Goal: Communication & Community: Answer question/provide support

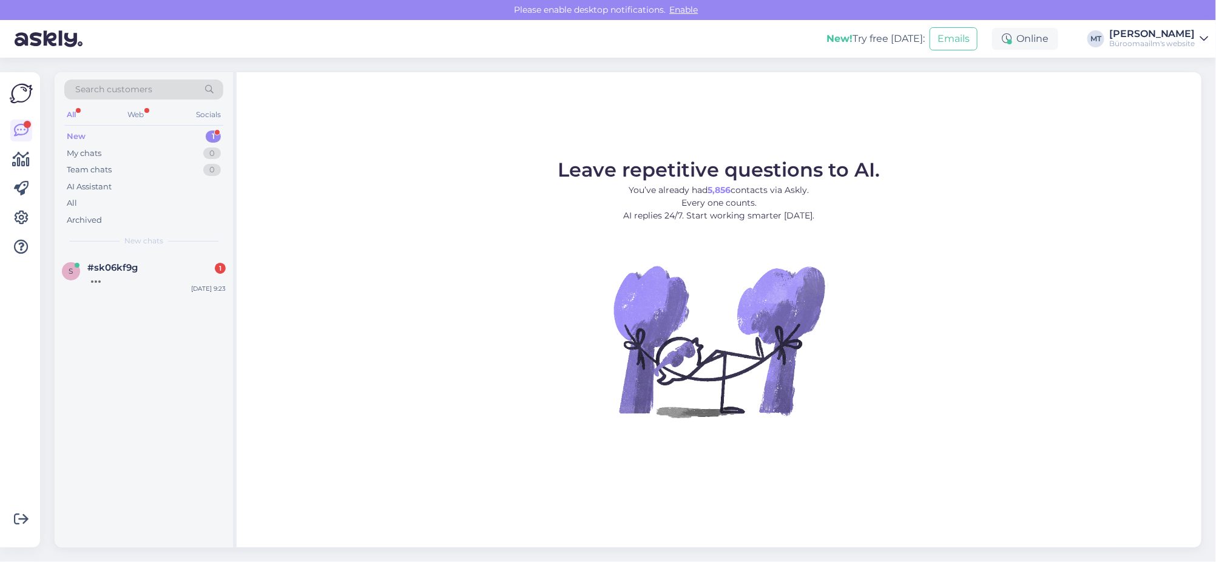
click at [73, 133] on div "New" at bounding box center [76, 136] width 19 height 12
click at [90, 273] on div "Tere" at bounding box center [156, 278] width 138 height 11
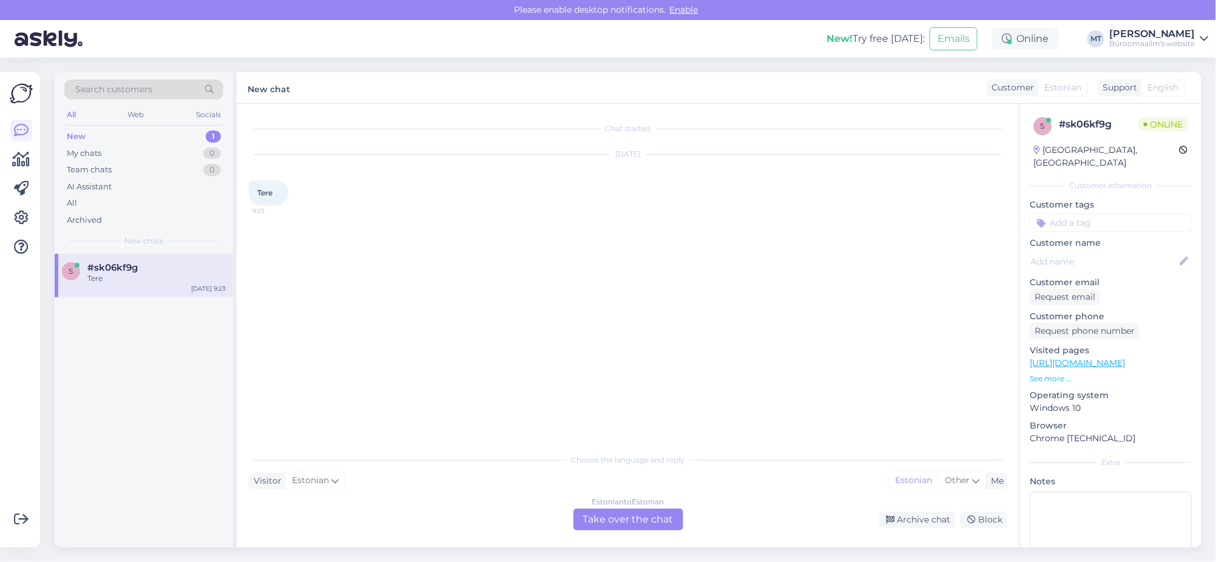
click at [650, 517] on div "Estonian to Estonian Take over the chat" at bounding box center [628, 519] width 110 height 22
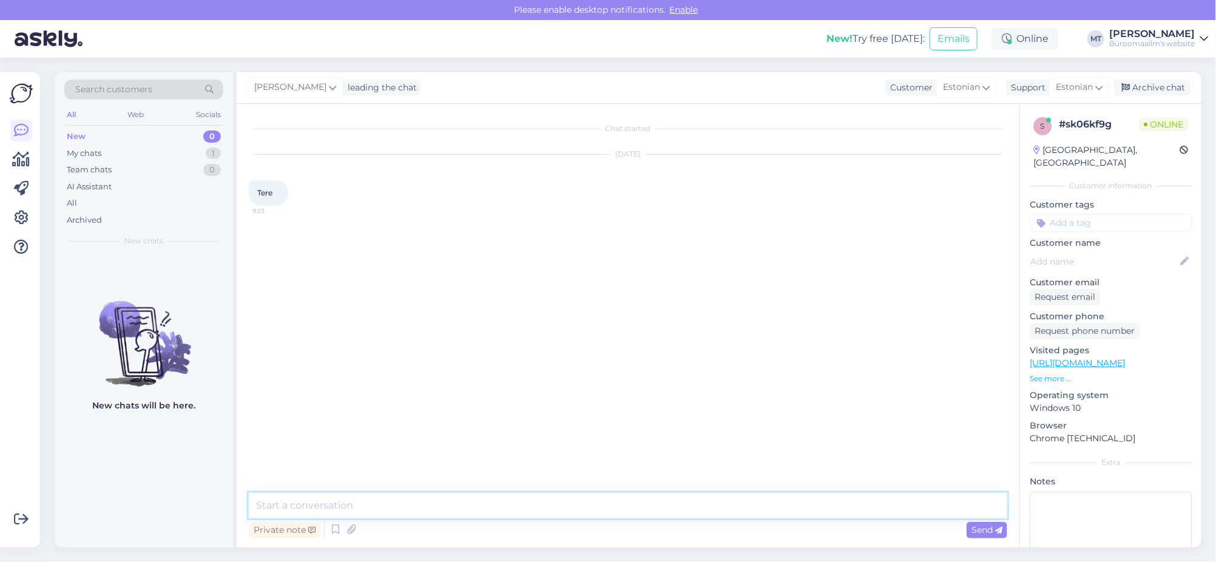
click at [350, 500] on textarea at bounding box center [628, 505] width 758 height 25
type textarea "t"
type textarea "Tere."
click at [22, 166] on icon at bounding box center [22, 159] width 18 height 15
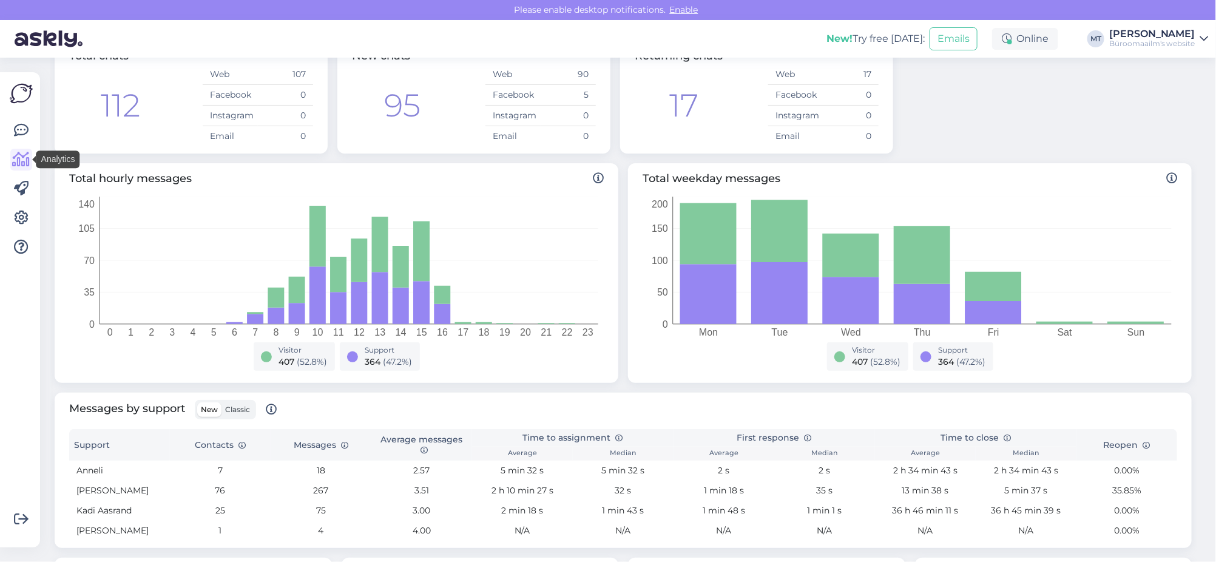
scroll to position [227, 0]
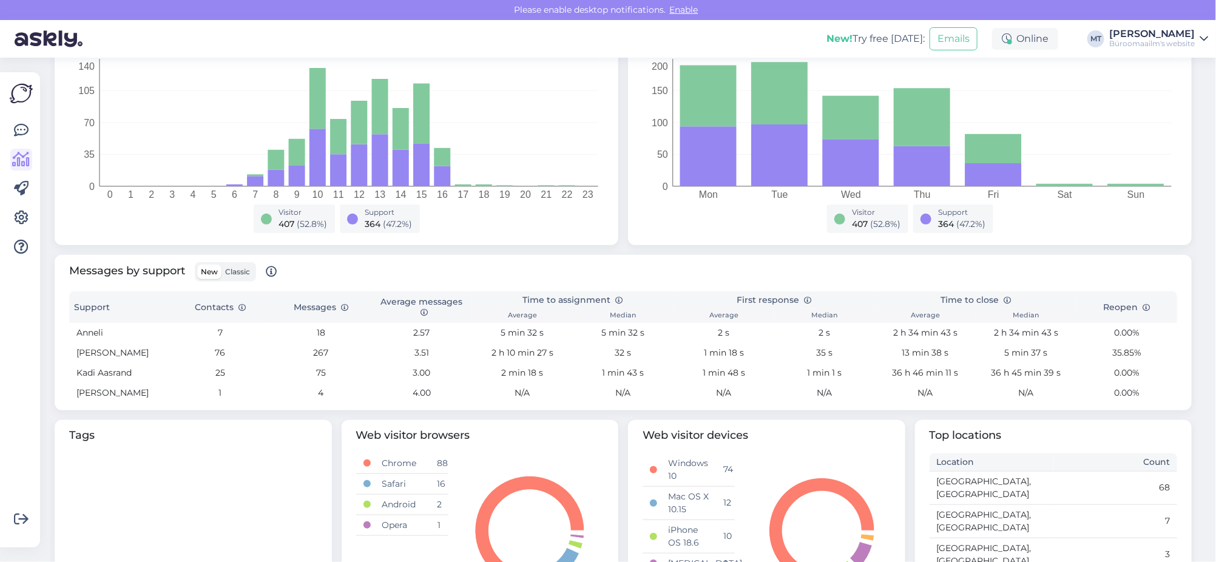
click at [241, 274] on span "Classic" at bounding box center [237, 271] width 25 height 9
click at [221, 265] on input "Classic" at bounding box center [221, 265] width 0 height 0
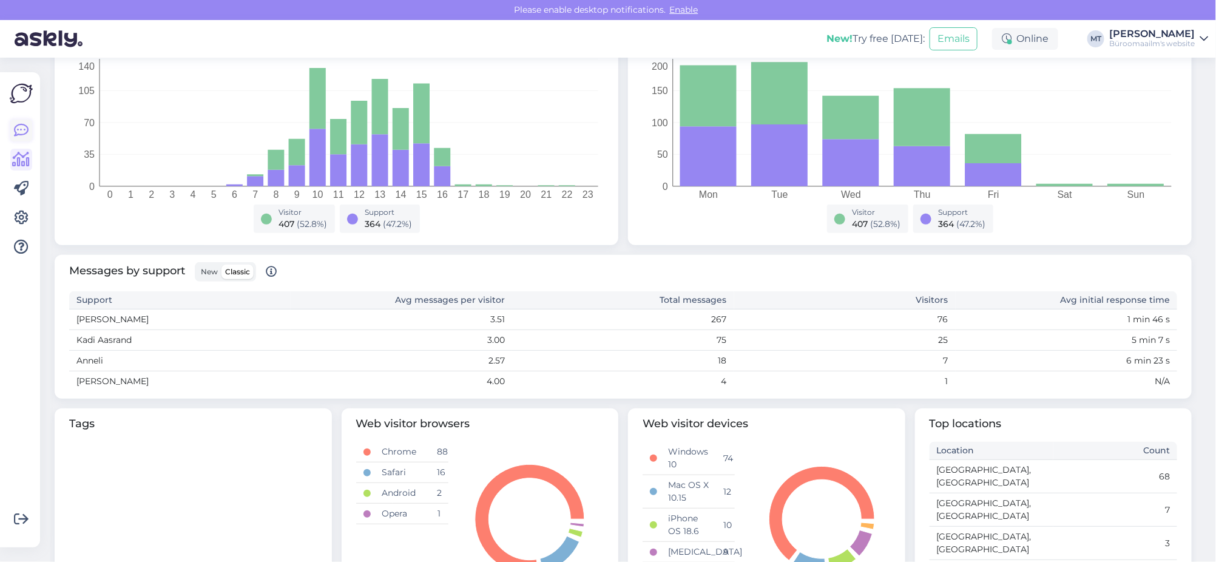
click at [20, 127] on icon at bounding box center [21, 130] width 15 height 15
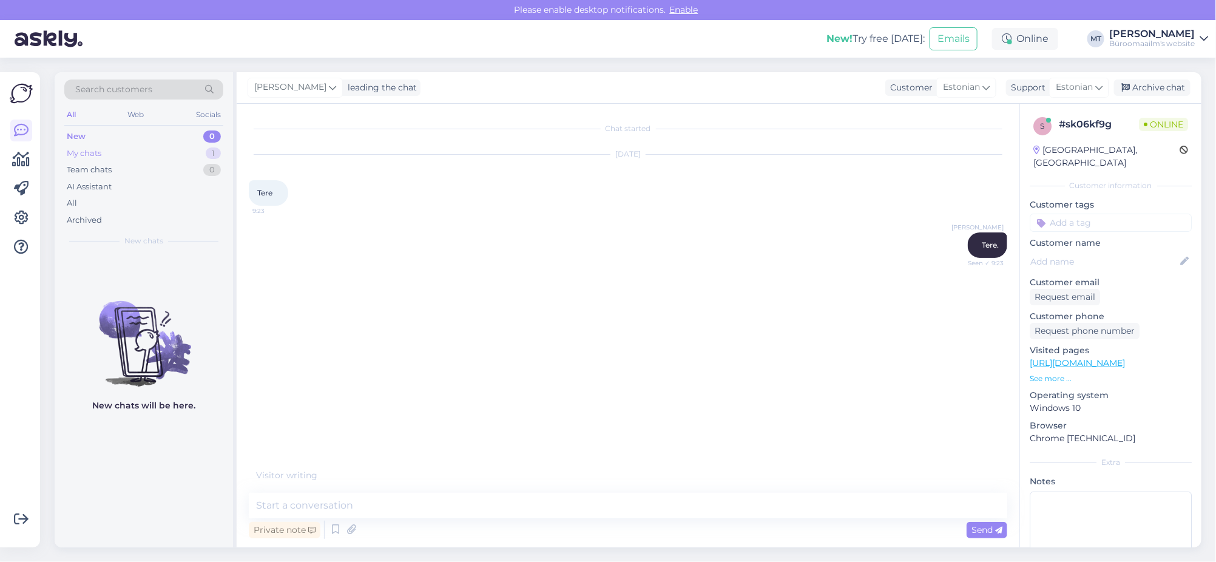
click at [78, 150] on div "My chats" at bounding box center [84, 153] width 35 height 12
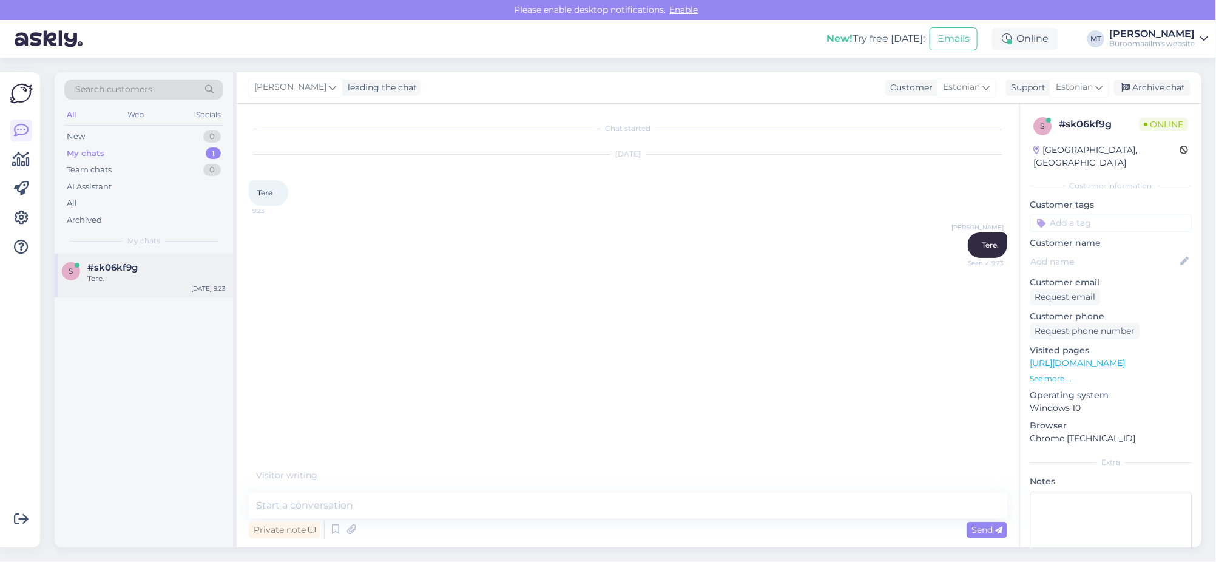
click at [94, 271] on span "#sk06kf9g" at bounding box center [112, 267] width 50 height 11
click at [302, 511] on textarea at bounding box center [628, 505] width 758 height 25
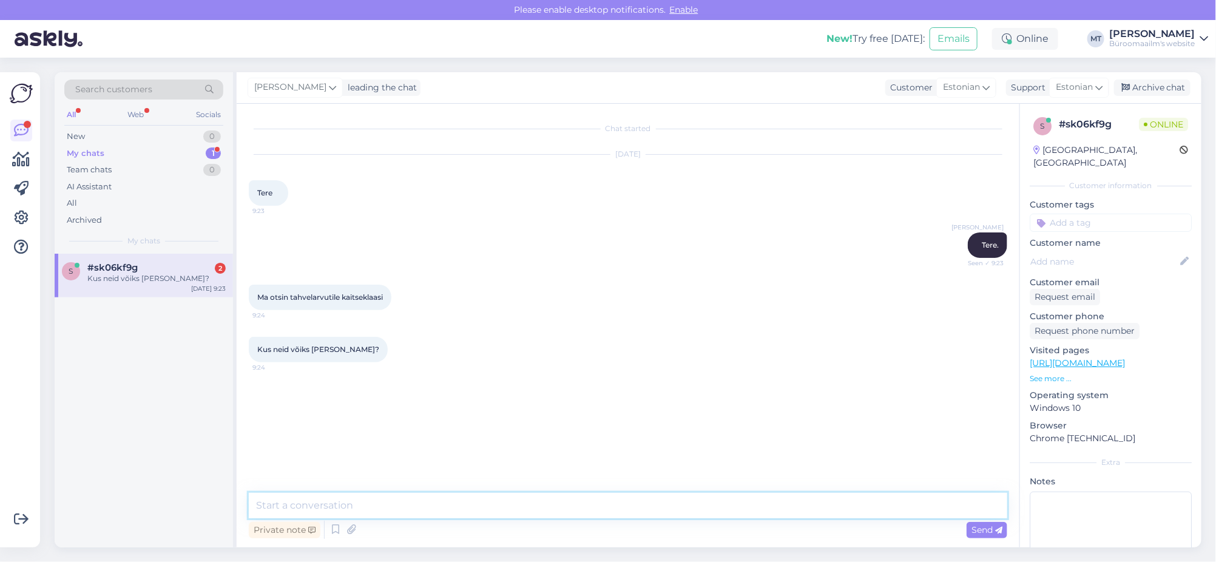
click at [367, 516] on textarea at bounding box center [628, 505] width 758 height 25
type textarea "Palun kas saaksite öelda, mis mudel teil on ?"
click at [986, 531] on span "Send" at bounding box center [986, 529] width 31 height 11
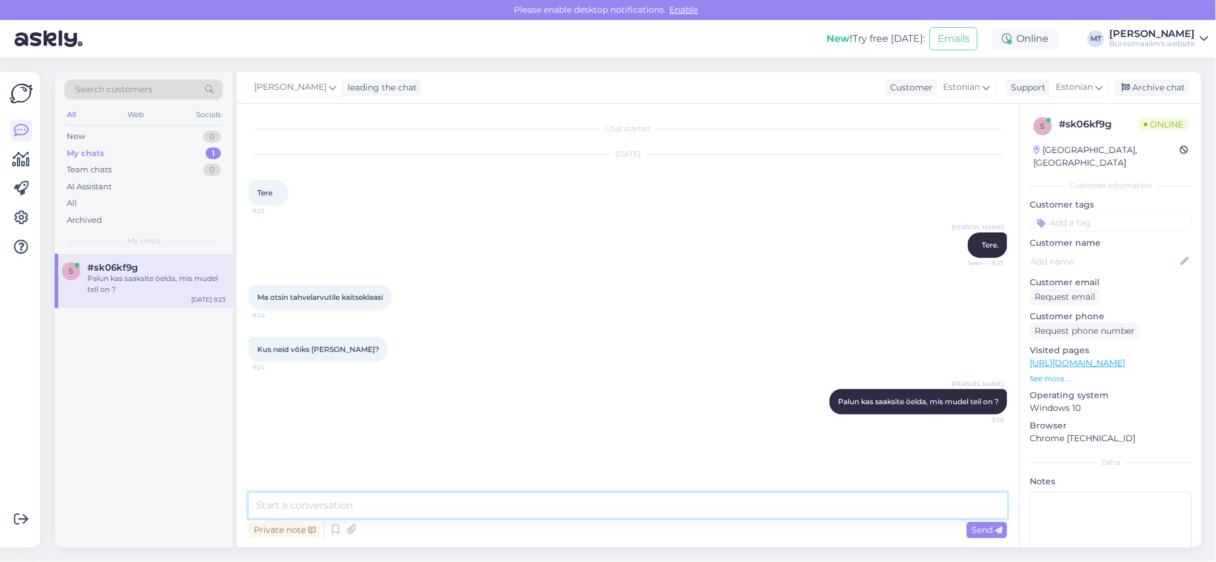
click at [357, 497] on textarea at bounding box center [628, 505] width 758 height 25
paste textarea "[URL][DOMAIN_NAME]"
type textarea "Meie valikus ainult mobiilide kaitseklaasid. [URL][DOMAIN_NAME]"
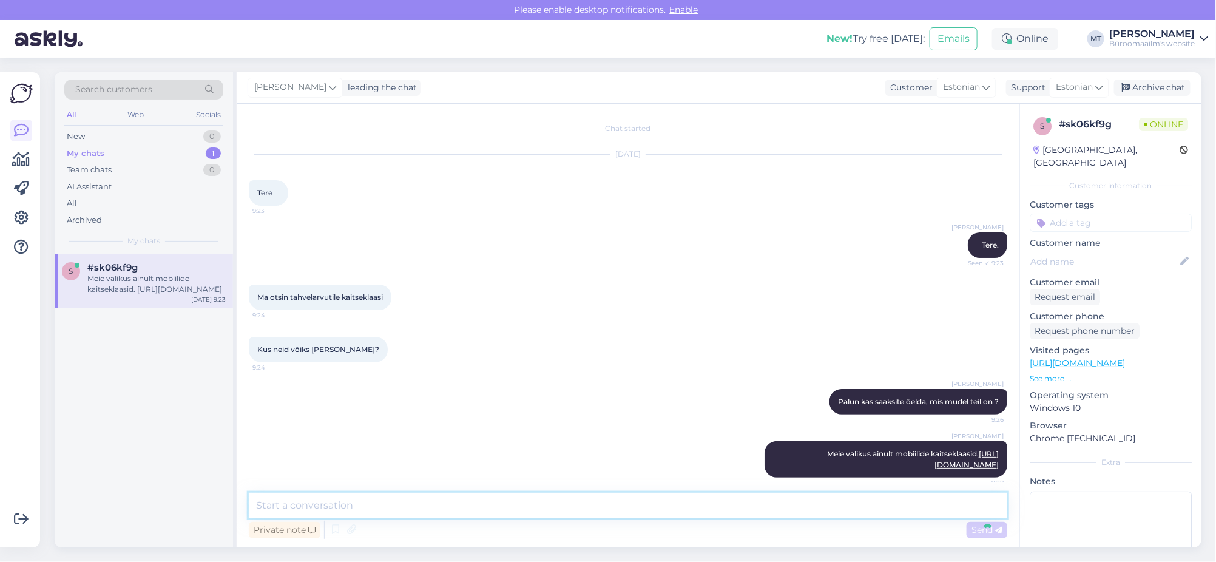
scroll to position [19, 0]
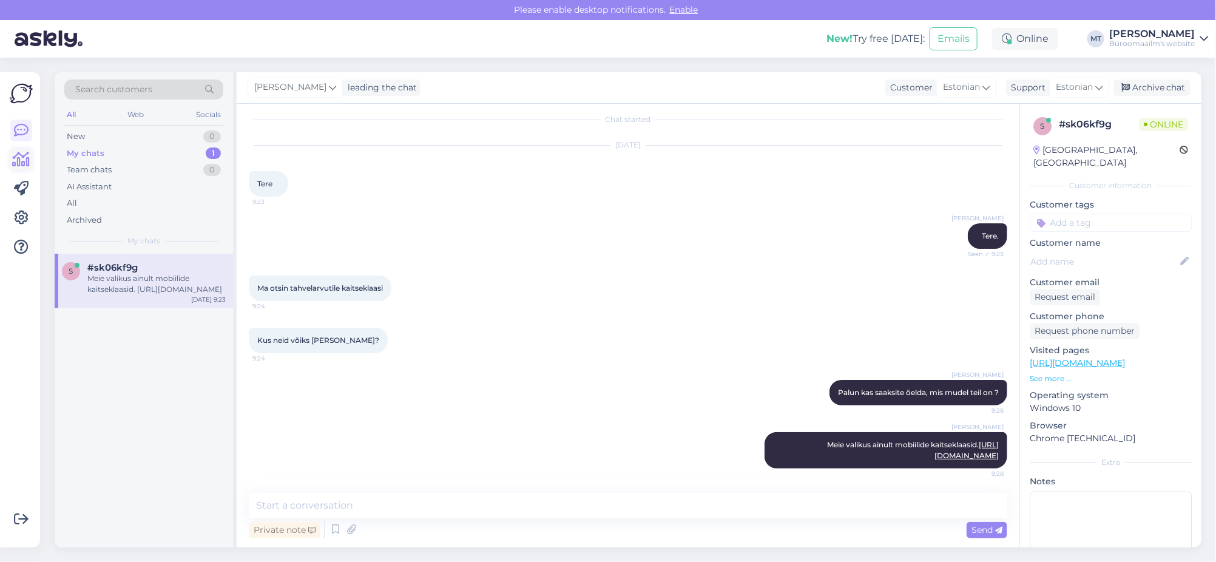
click at [10, 160] on link at bounding box center [21, 160] width 22 height 22
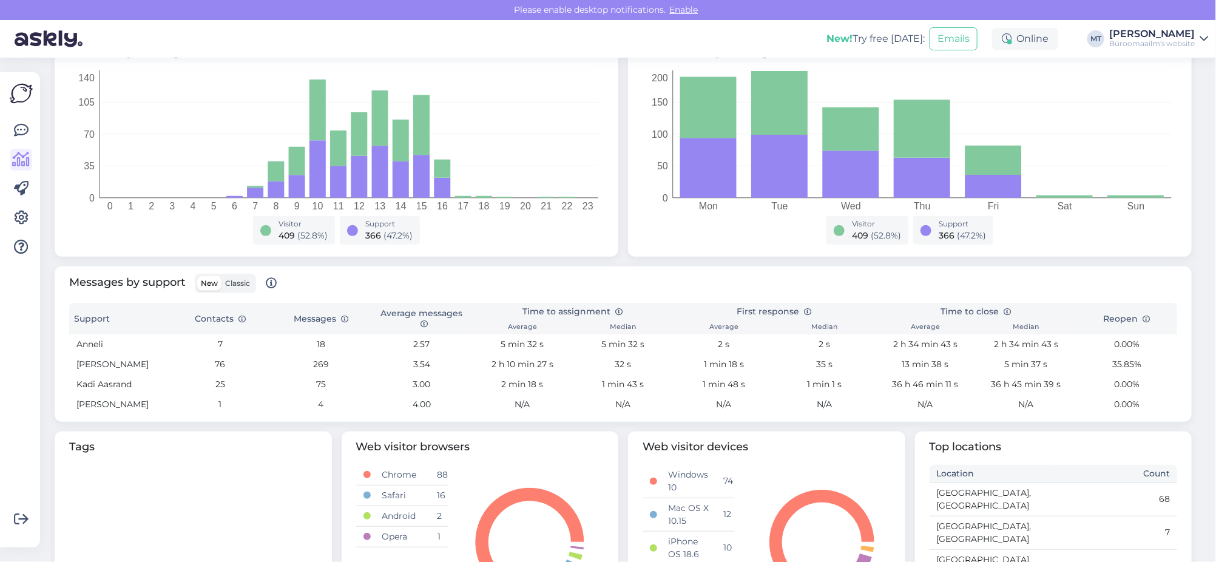
scroll to position [303, 0]
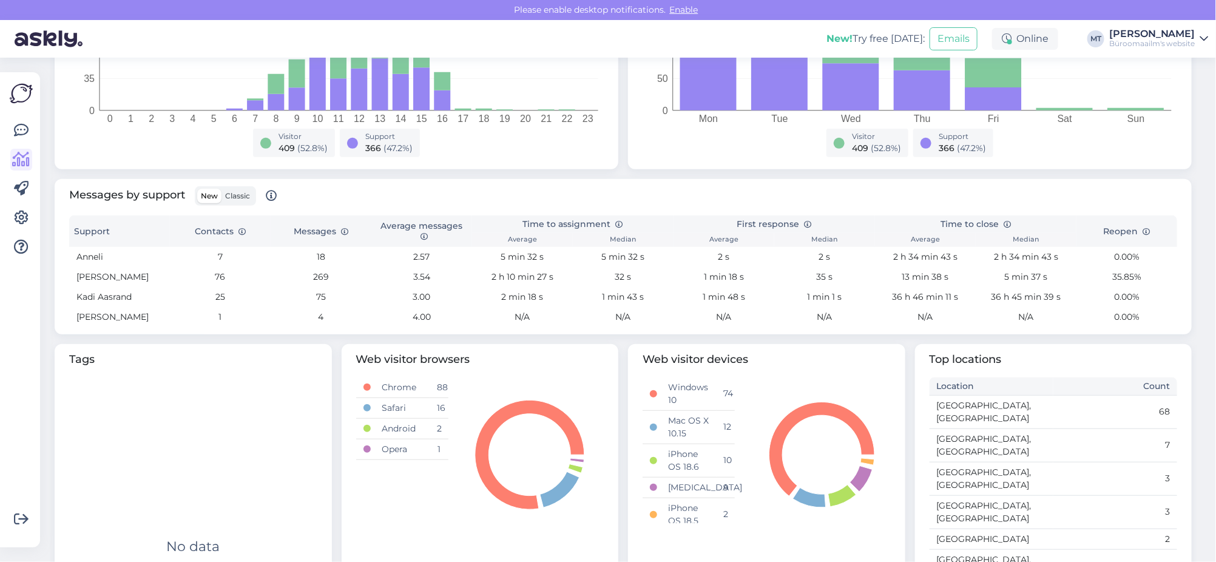
click at [241, 194] on span "Classic" at bounding box center [237, 195] width 25 height 9
click at [221, 189] on input "Classic" at bounding box center [221, 189] width 0 height 0
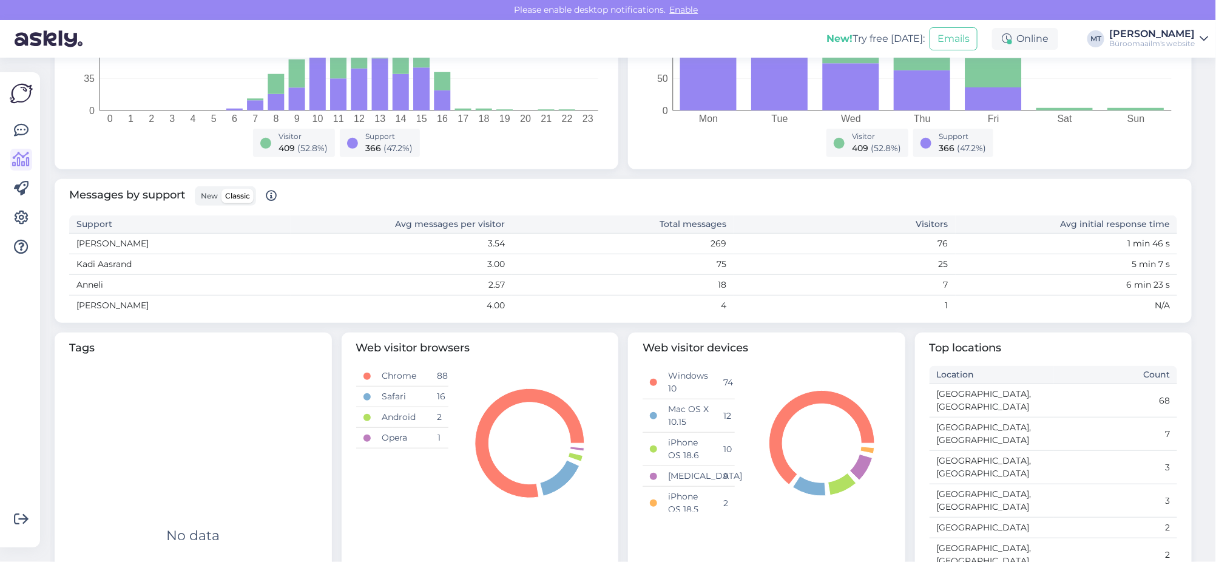
scroll to position [0, 0]
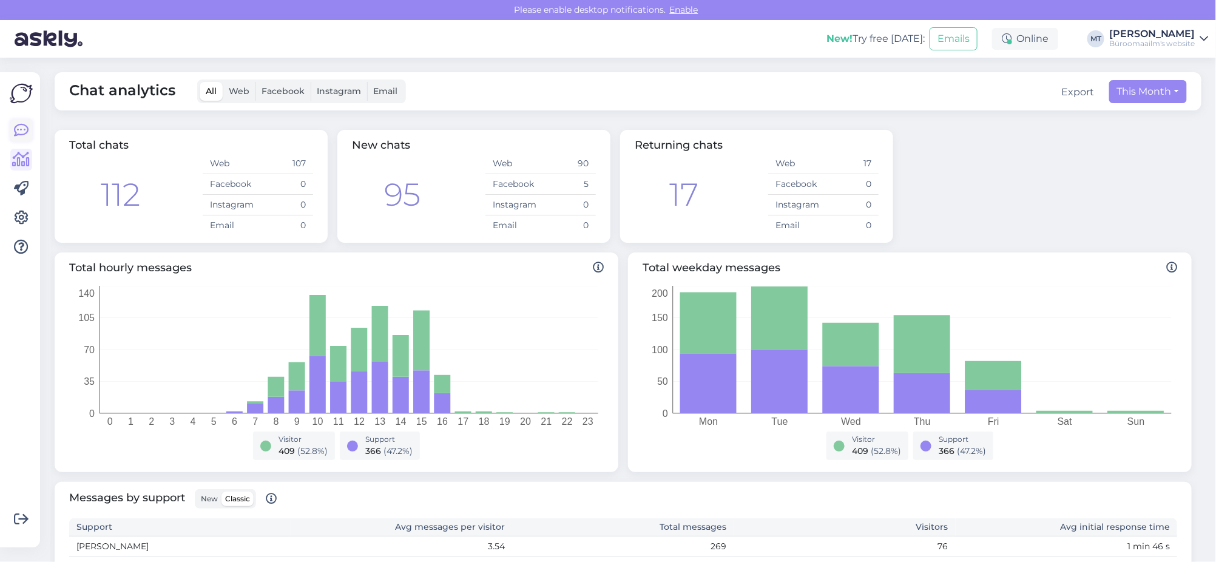
click at [22, 128] on icon at bounding box center [21, 130] width 15 height 15
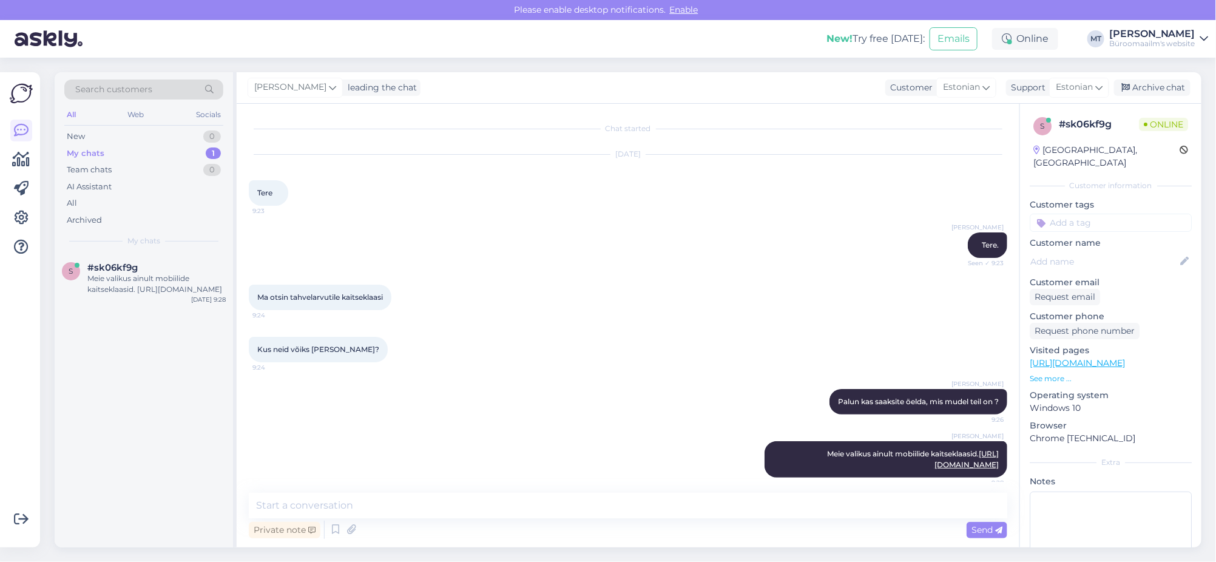
scroll to position [19, 0]
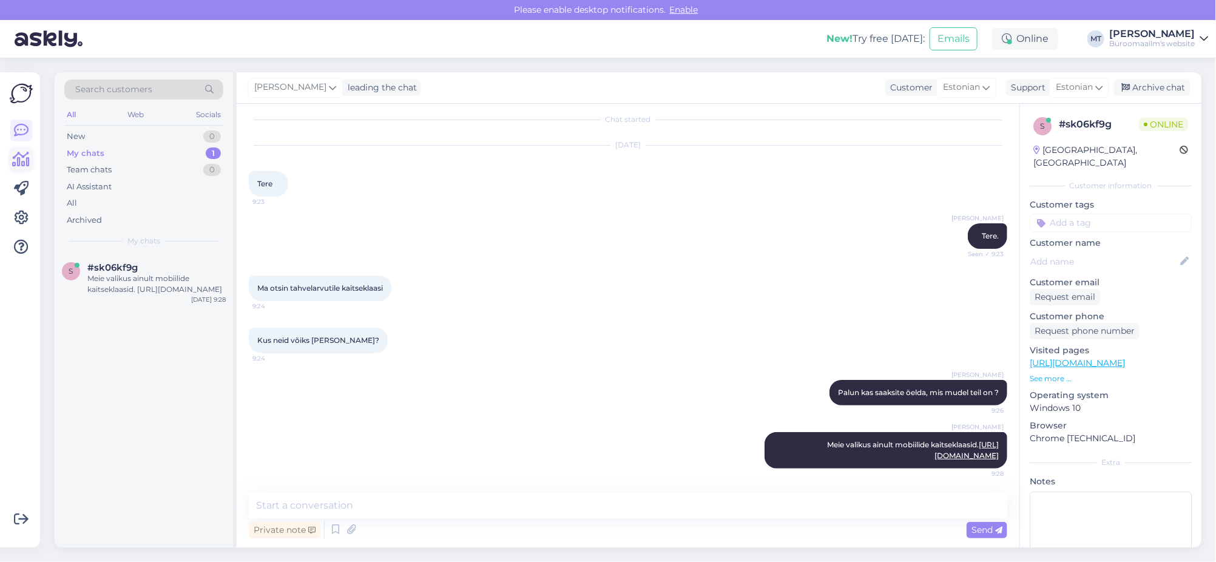
click at [20, 157] on icon at bounding box center [22, 159] width 18 height 15
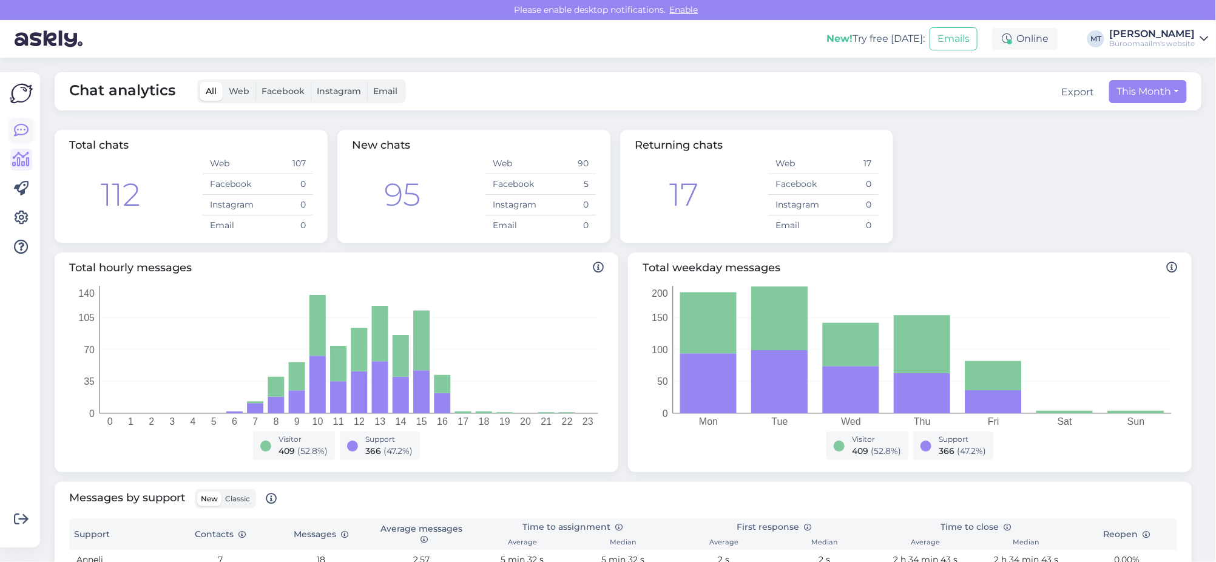
click at [20, 130] on icon at bounding box center [21, 130] width 15 height 15
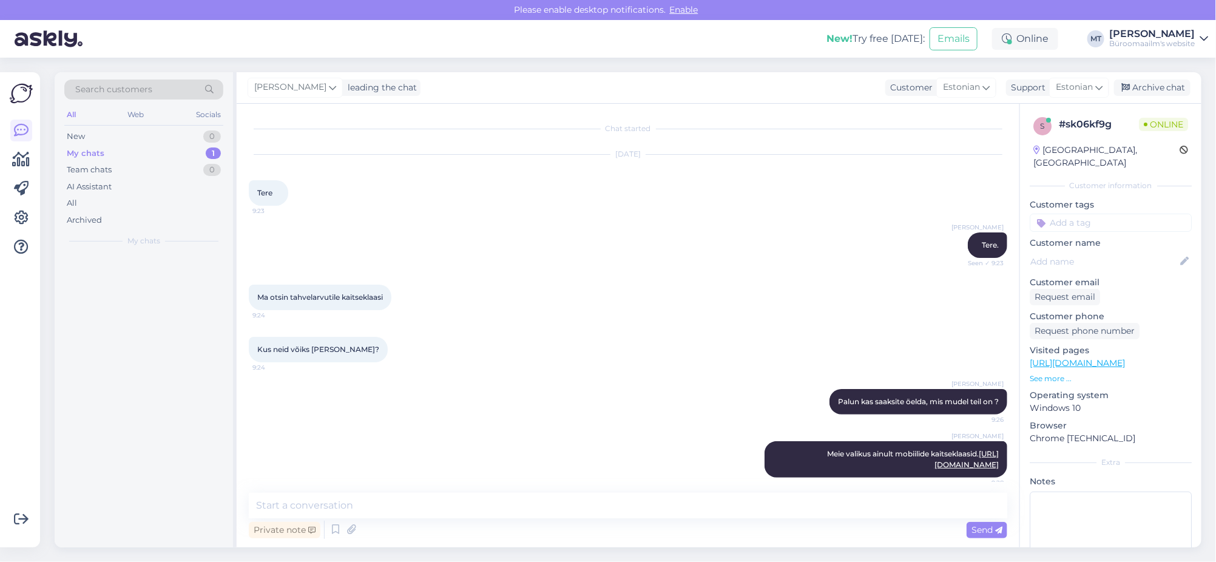
scroll to position [19, 0]
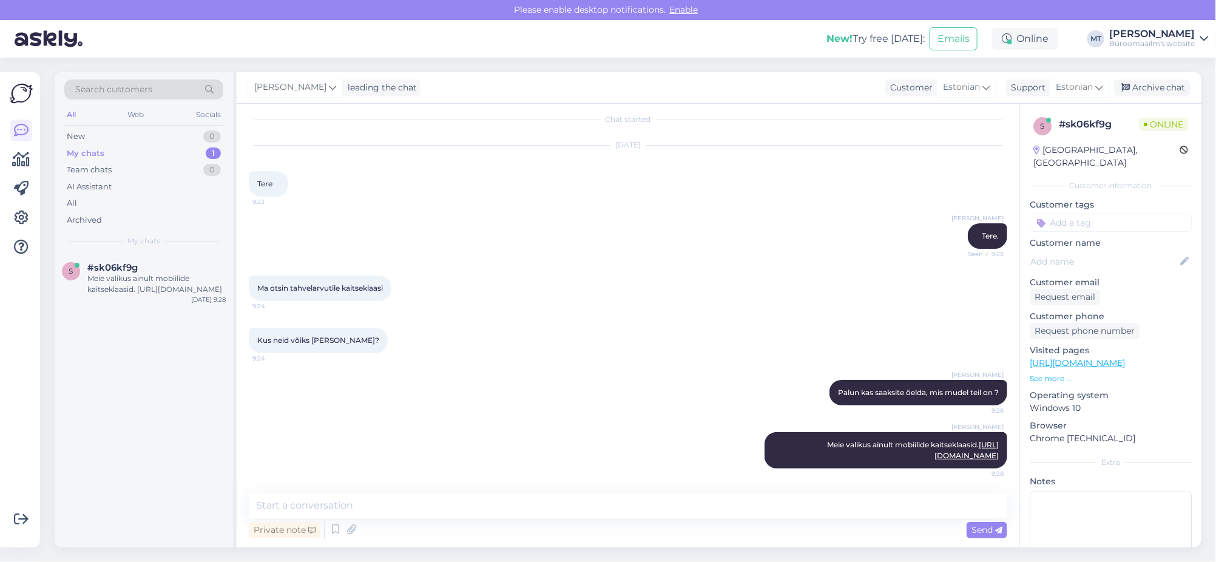
click at [93, 150] on div "My chats" at bounding box center [86, 153] width 38 height 12
click at [121, 274] on div "Meie valikus ainult mobiilide kaitseklaasid. [URL][DOMAIN_NAME]" at bounding box center [156, 284] width 138 height 22
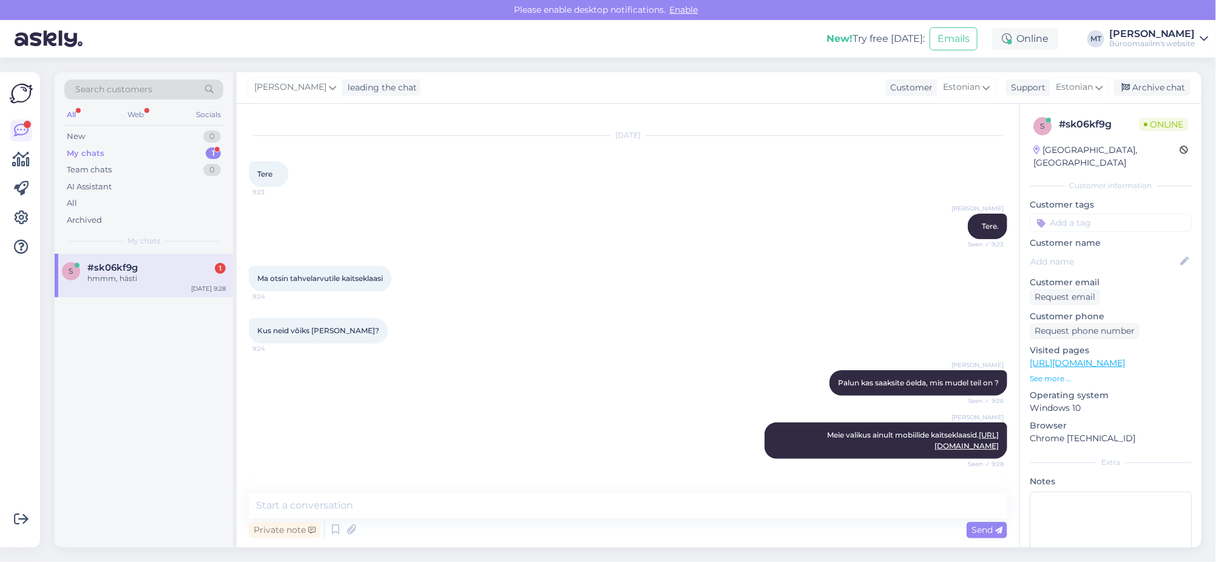
scroll to position [71, 0]
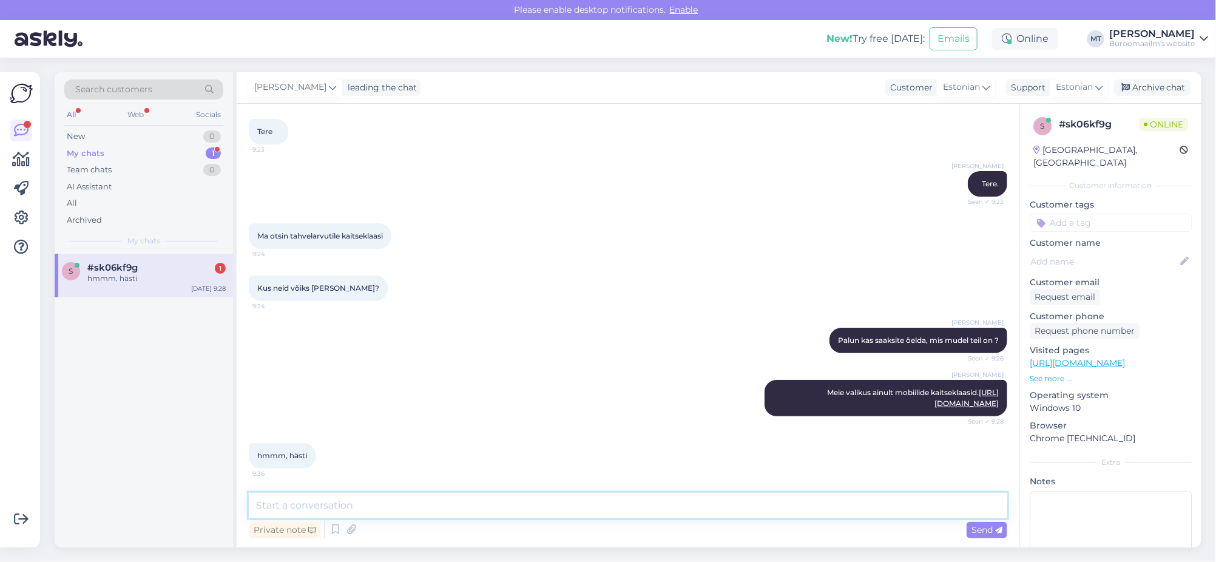
click at [364, 504] on textarea at bounding box center [628, 505] width 758 height 25
click at [356, 499] on textarea at bounding box center [628, 505] width 758 height 25
type textarea "Aitäh."
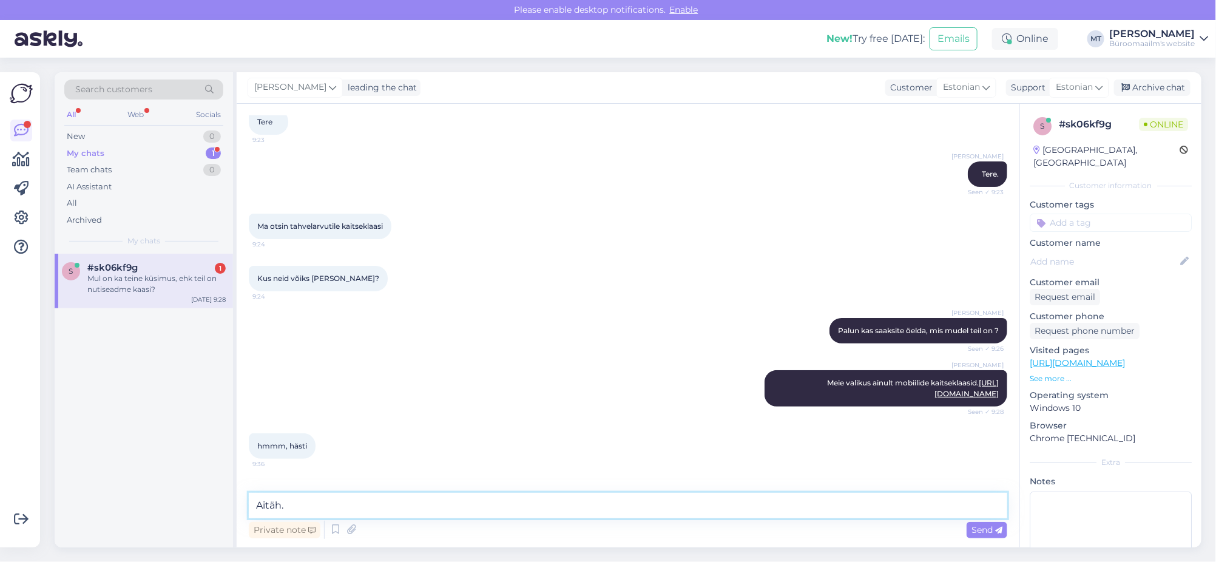
scroll to position [123, 0]
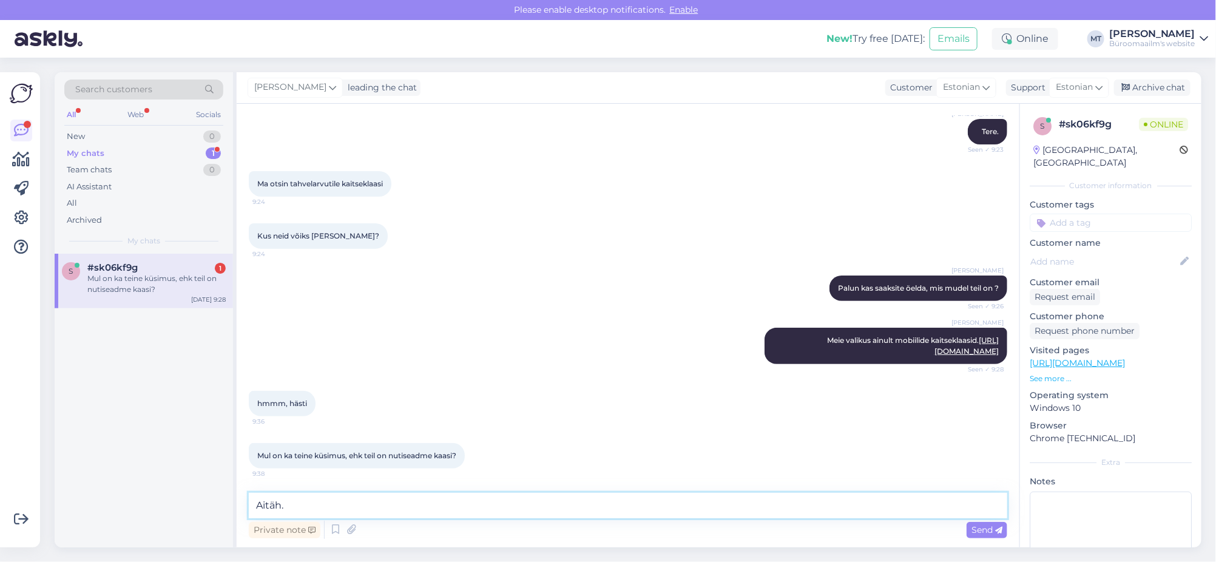
drag, startPoint x: 298, startPoint y: 506, endPoint x: 233, endPoint y: 515, distance: 65.5
click at [233, 515] on div "Search customers All Web Socials New 0 My chats 1 Team chats 0 AI Assistant All…" at bounding box center [628, 309] width 1147 height 475
click at [361, 519] on div "Private note Send" at bounding box center [628, 529] width 758 height 23
click at [329, 506] on textarea at bounding box center [628, 505] width 758 height 25
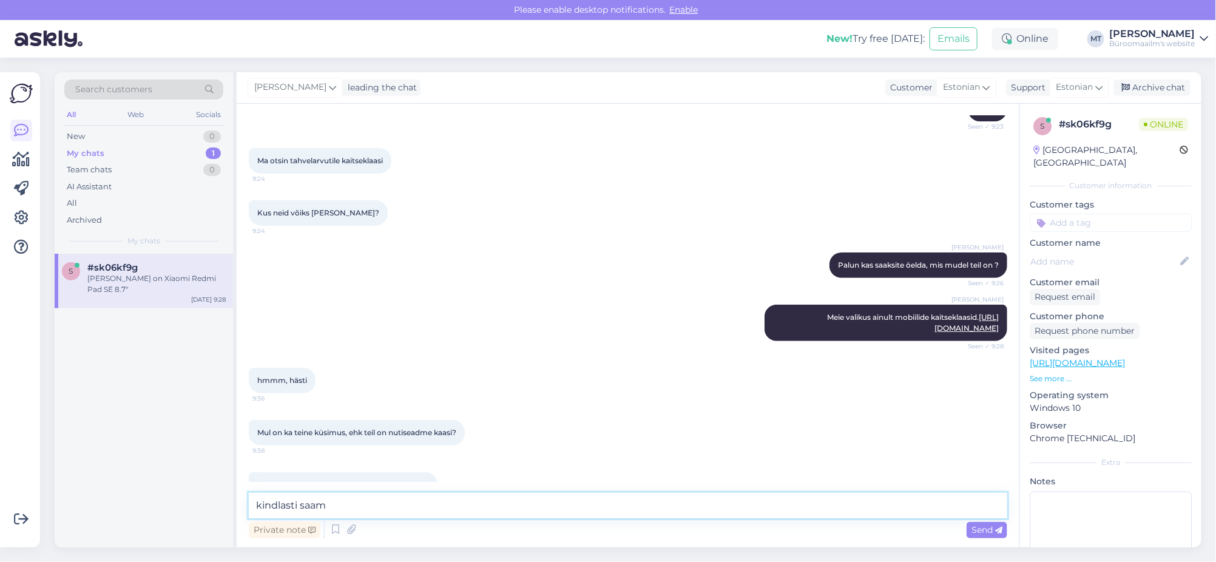
scroll to position [176, 0]
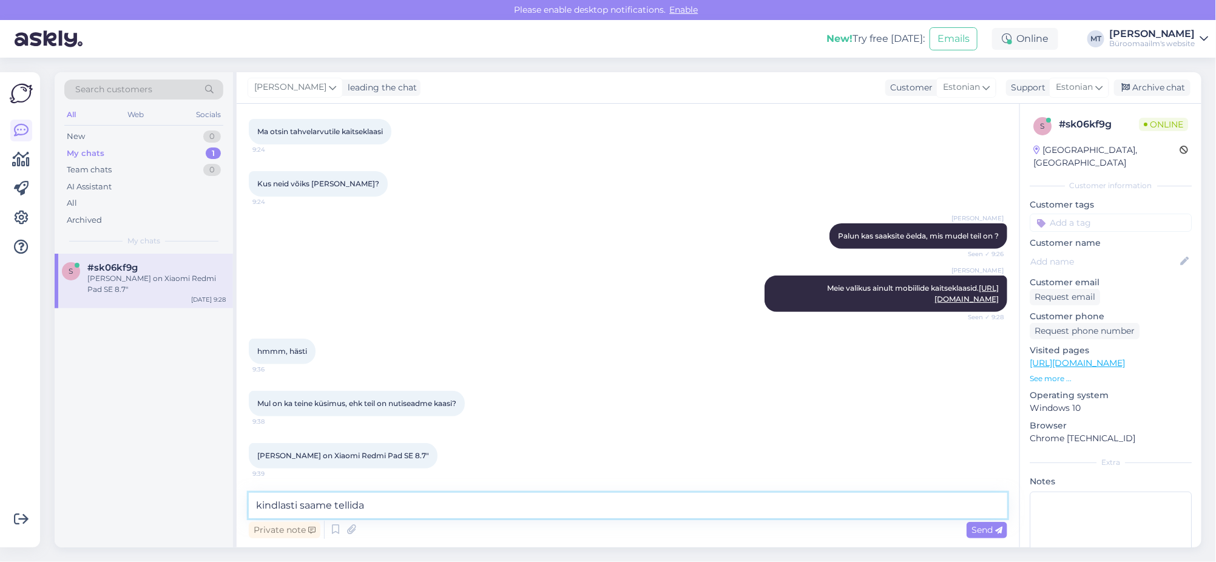
type textarea "kindlasti saame tellida"
drag, startPoint x: 389, startPoint y: 507, endPoint x: 234, endPoint y: 514, distance: 156.1
click at [234, 514] on div "Search customers All Web Socials New 0 My chats 1 Team chats 0 AI Assistant All…" at bounding box center [628, 309] width 1147 height 475
click at [319, 505] on textarea "Aitäh, uurin hja [PERSON_NAME], vastusega läheb aega." at bounding box center [628, 505] width 758 height 25
type textarea "Aitäh, uurin [PERSON_NAME] teada, vastusega läheb aega."
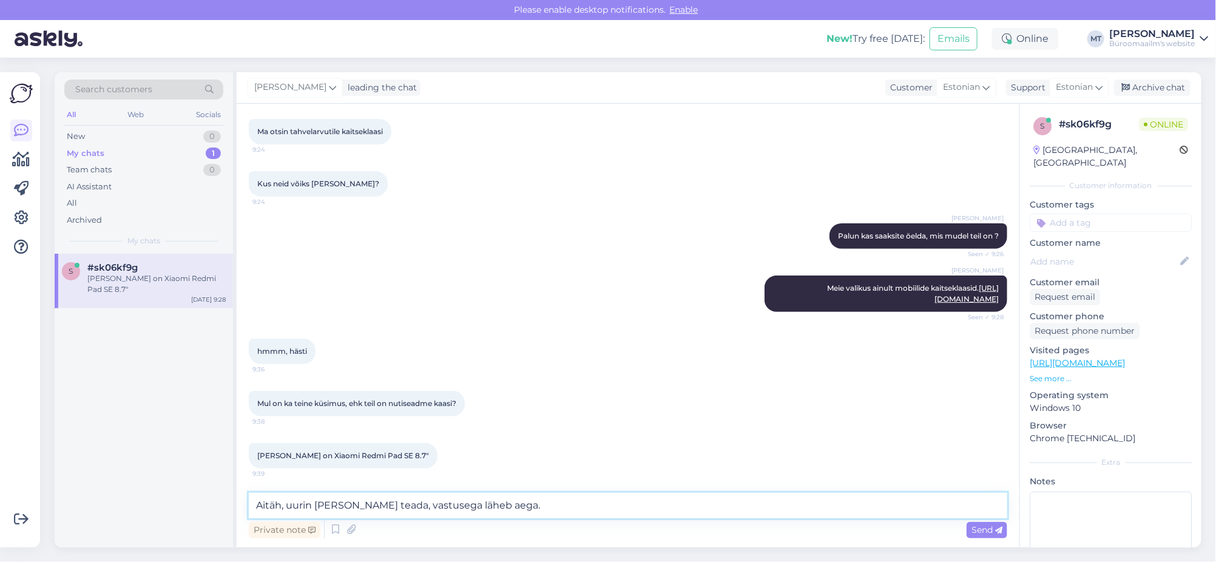
click at [517, 510] on textarea "Aitäh, uurin [PERSON_NAME] teada, vastusega läheb aega." at bounding box center [628, 505] width 758 height 25
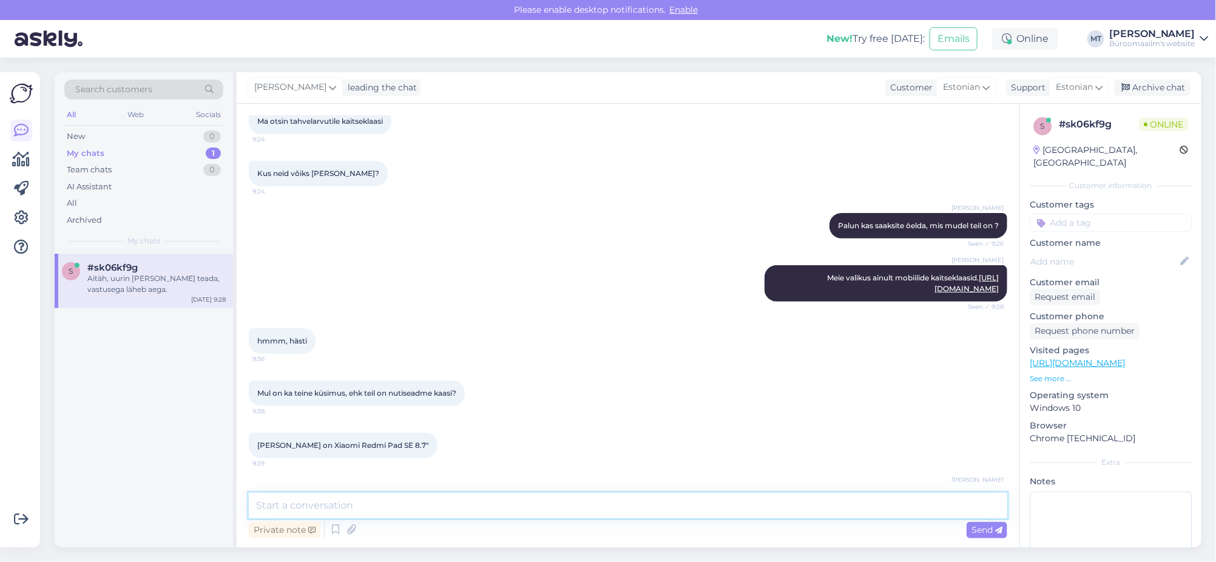
scroll to position [228, 0]
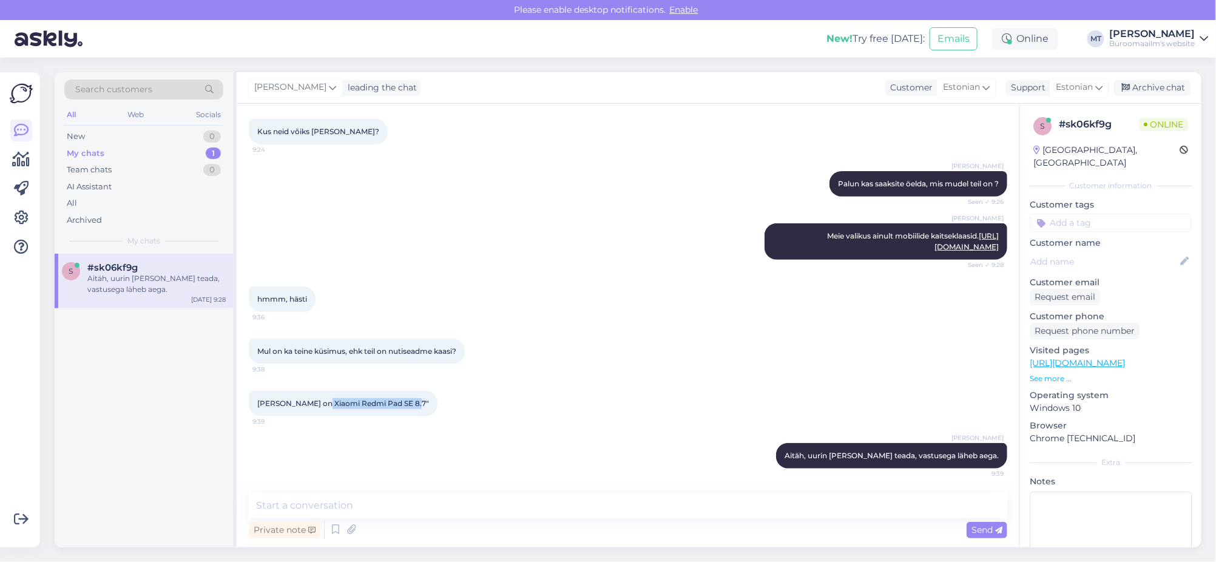
drag, startPoint x: 322, startPoint y: 402, endPoint x: 413, endPoint y: 403, distance: 91.0
click at [413, 403] on span "[PERSON_NAME] on Xiaomi Redmi Pad SE 8.7"" at bounding box center [343, 403] width 172 height 9
copy span "Xiaomi Redmi Pad SE 8.7"
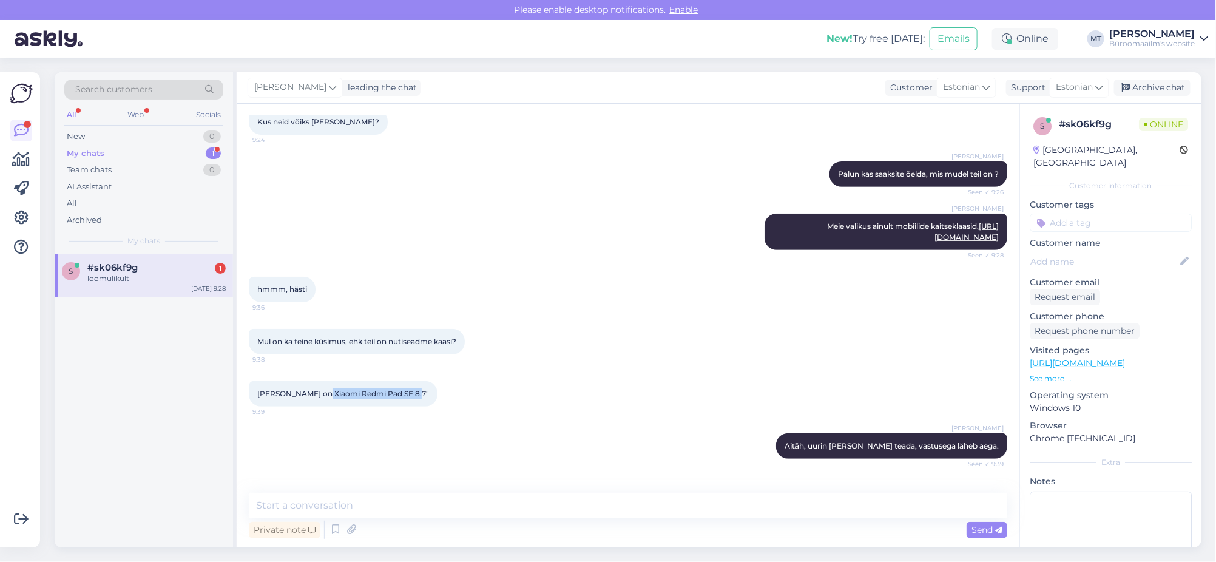
scroll to position [280, 0]
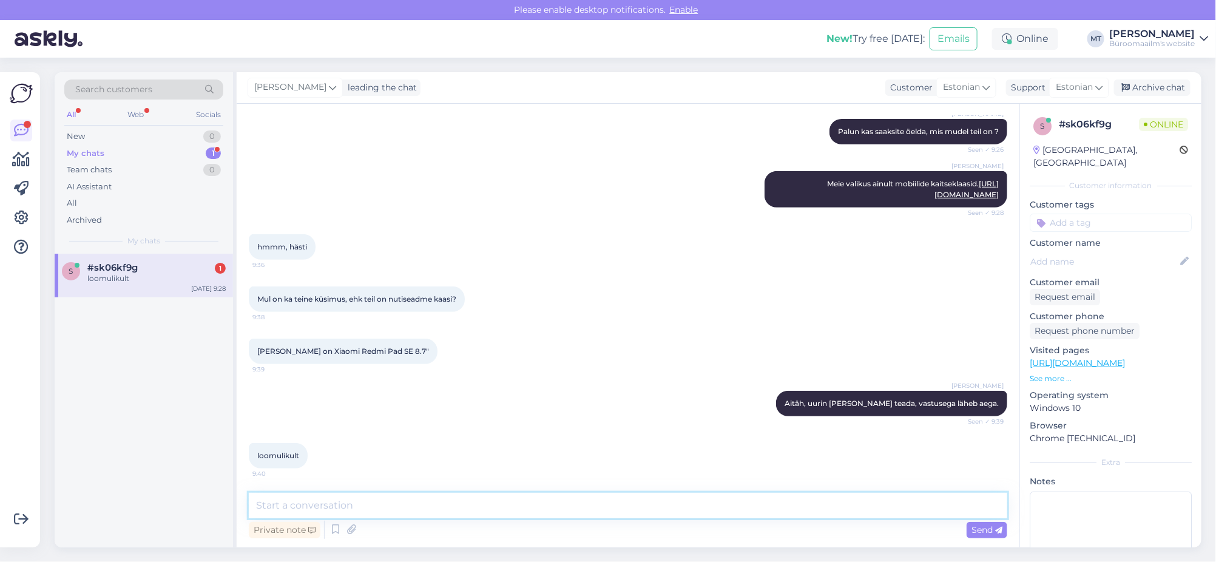
click at [318, 505] on textarea at bounding box center [628, 505] width 758 height 25
paste textarea "[URL][DOMAIN_NAME]"
type textarea "On võimalik tellida [URL][DOMAIN_NAME]"
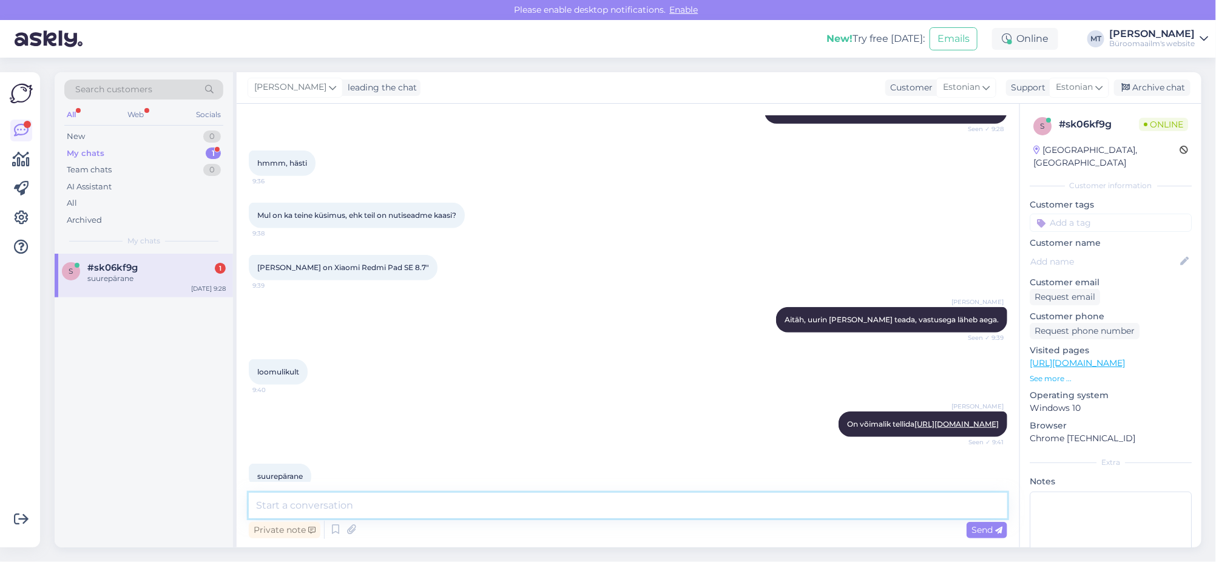
scroll to position [406, 0]
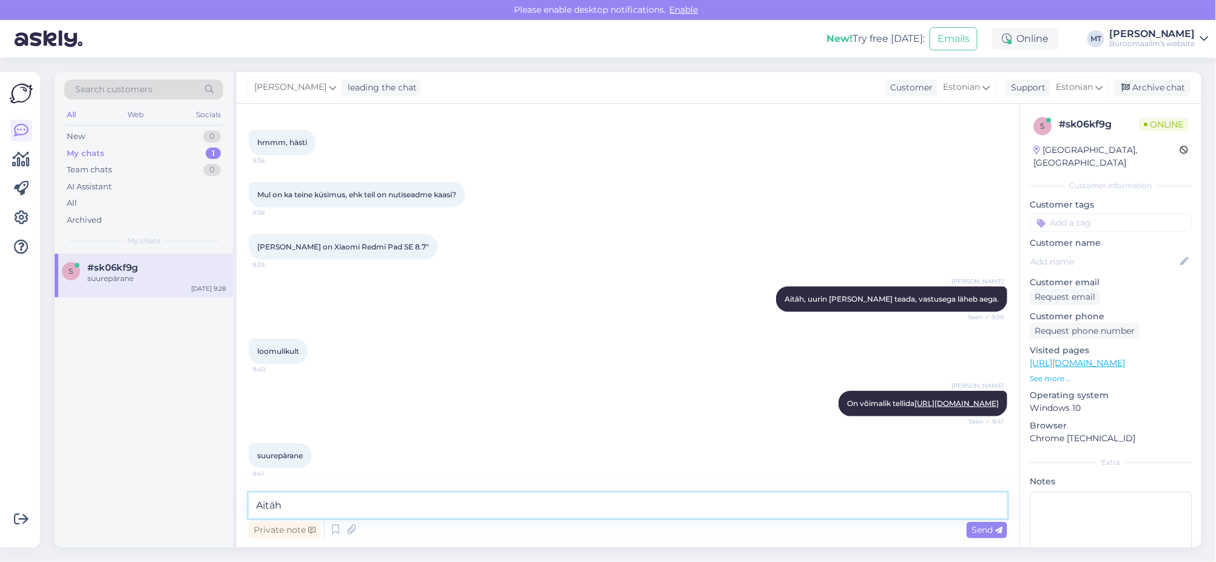
type textarea "Aitäh."
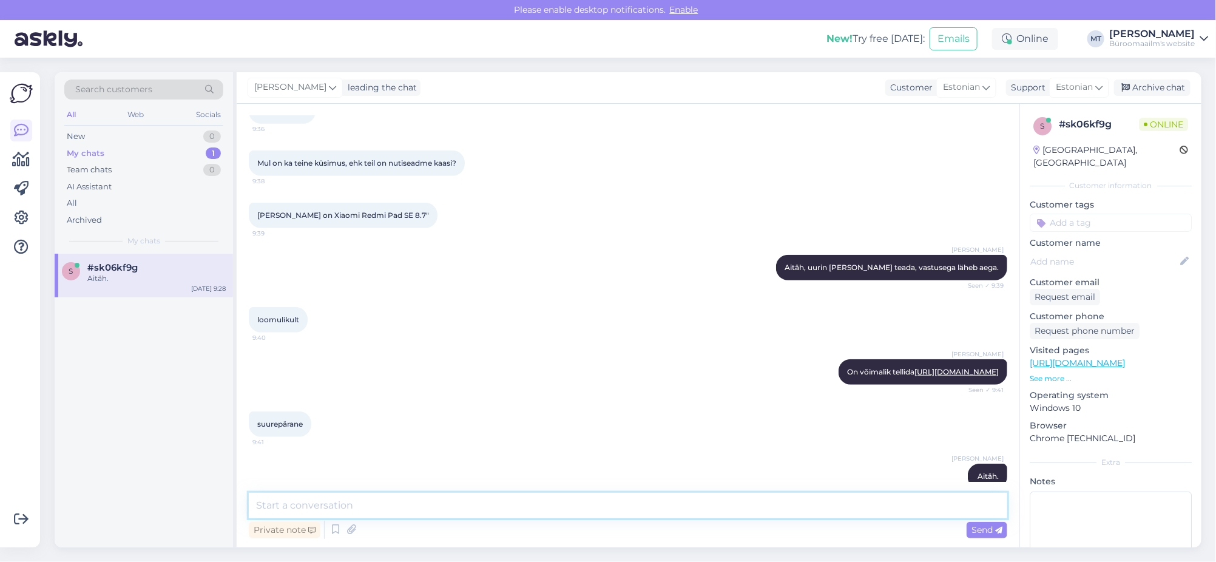
scroll to position [458, 0]
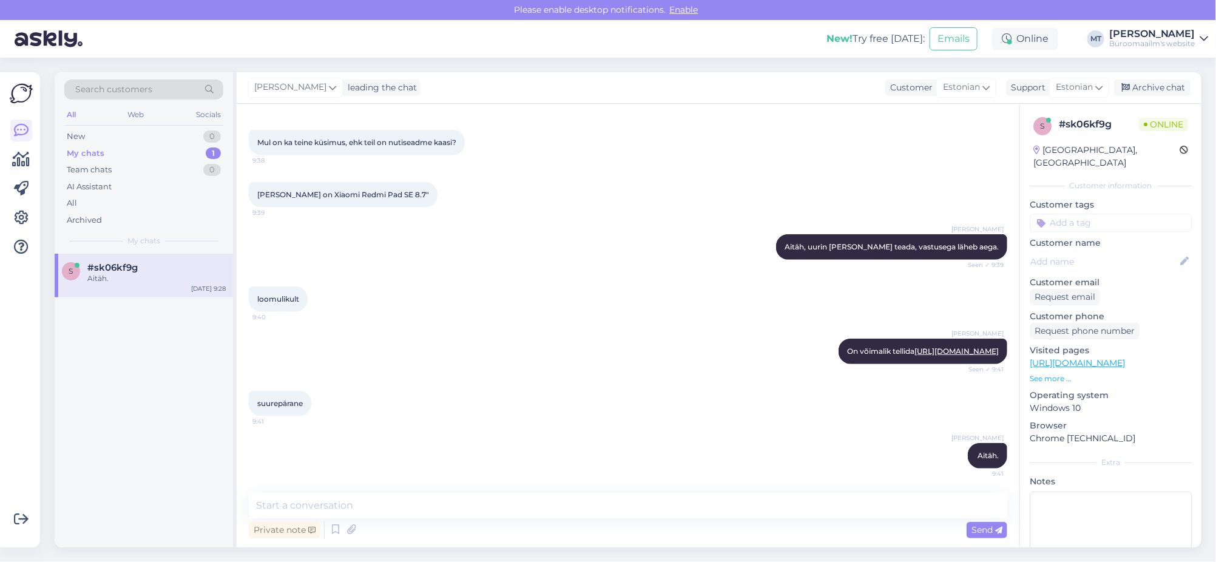
click at [421, 182] on div "[PERSON_NAME] on Xiaomi Redmi Pad SE 8.7" 9:39" at bounding box center [343, 194] width 189 height 25
drag, startPoint x: 321, startPoint y: 170, endPoint x: 412, endPoint y: 175, distance: 91.1
click at [412, 190] on span "[PERSON_NAME] on Xiaomi Redmi Pad SE 8.7"" at bounding box center [343, 194] width 172 height 9
copy span "Xiaomi Redmi Pad SE 8.7"
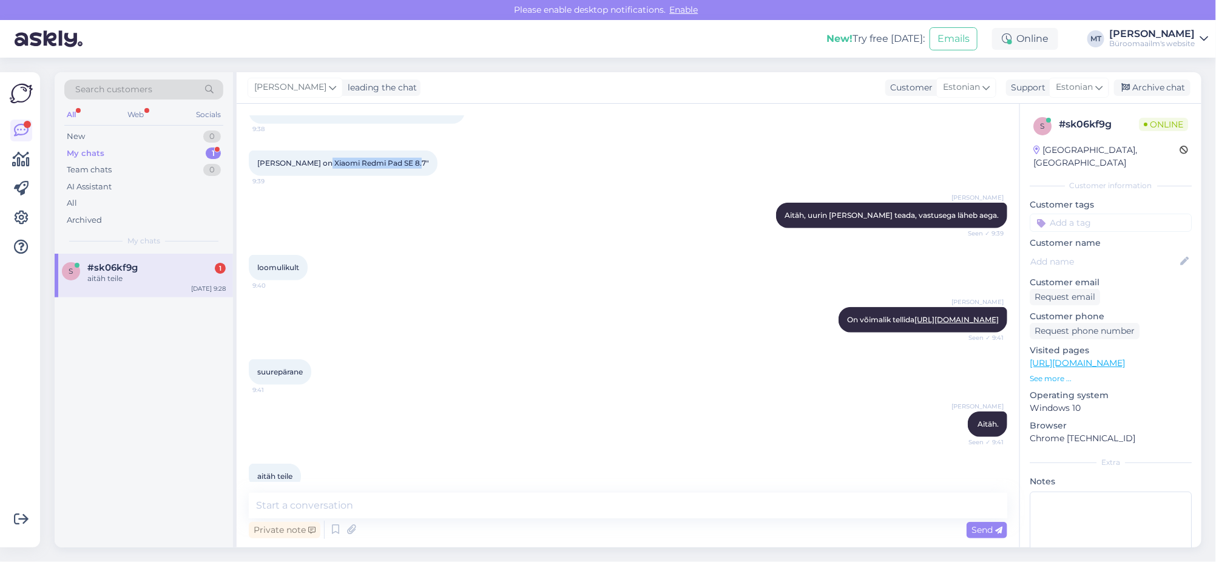
scroll to position [511, 0]
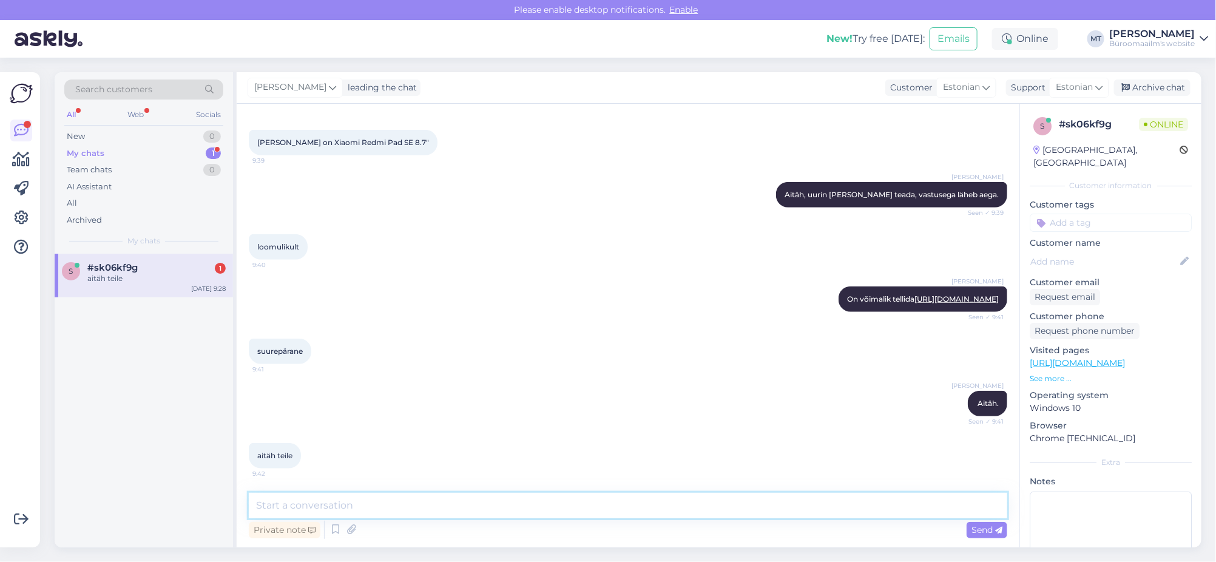
click at [324, 506] on textarea at bounding box center [628, 505] width 758 height 25
type textarea "[PERSON_NAME] aitäh."
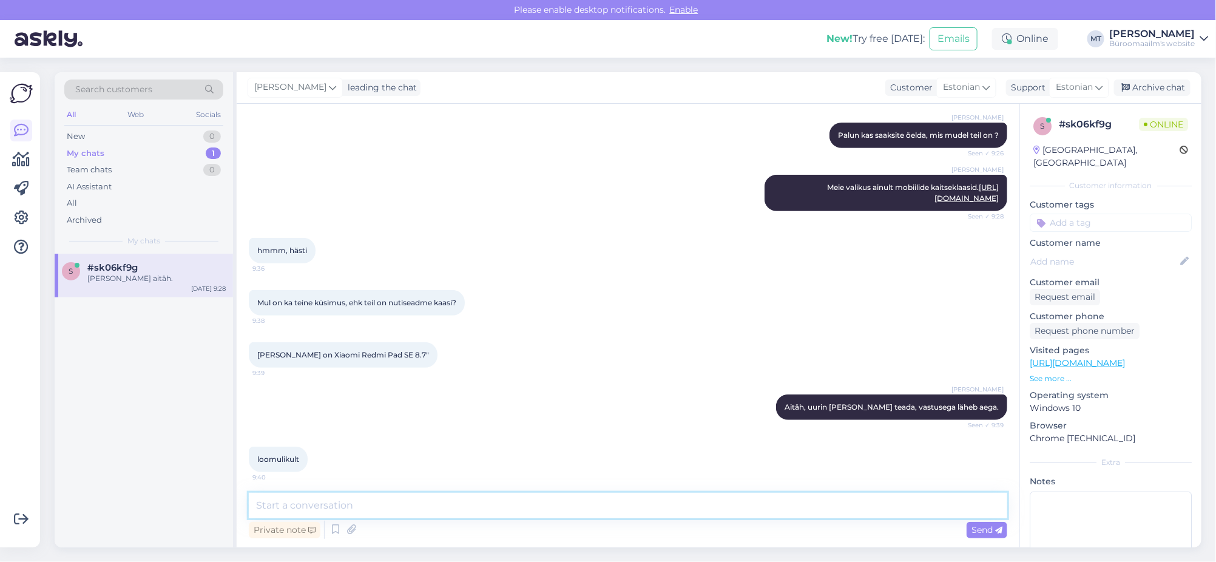
scroll to position [259, 0]
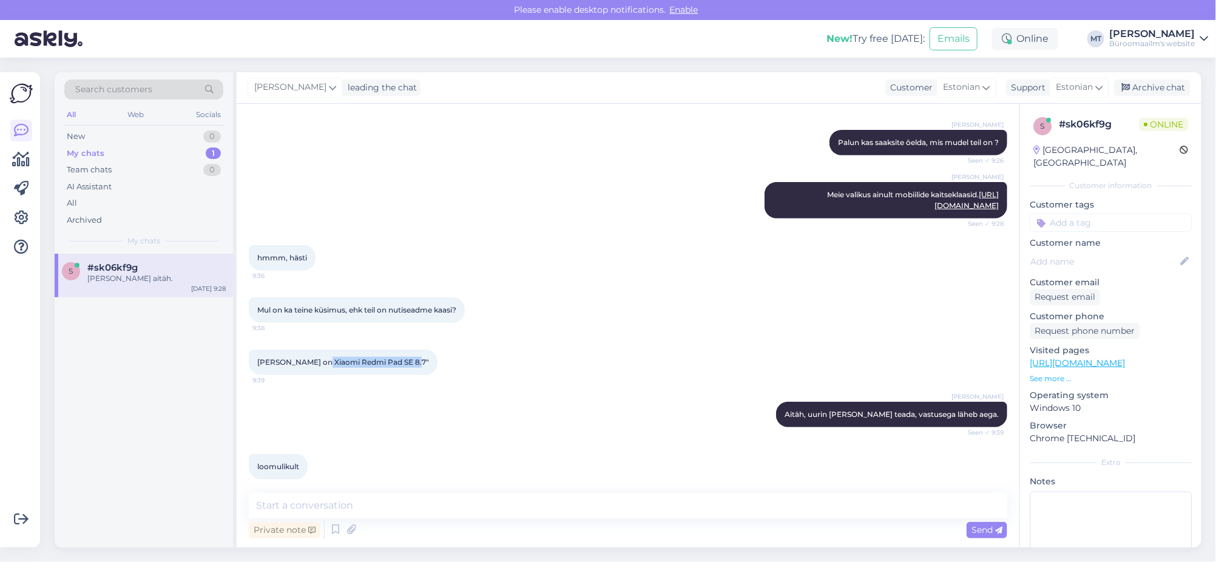
drag, startPoint x: 322, startPoint y: 371, endPoint x: 413, endPoint y: 372, distance: 91.0
click at [413, 366] on span "[PERSON_NAME] on Xiaomi Redmi Pad SE 8.7"" at bounding box center [343, 361] width 172 height 9
copy span "Xiaomi Redmi Pad SE 8.7"
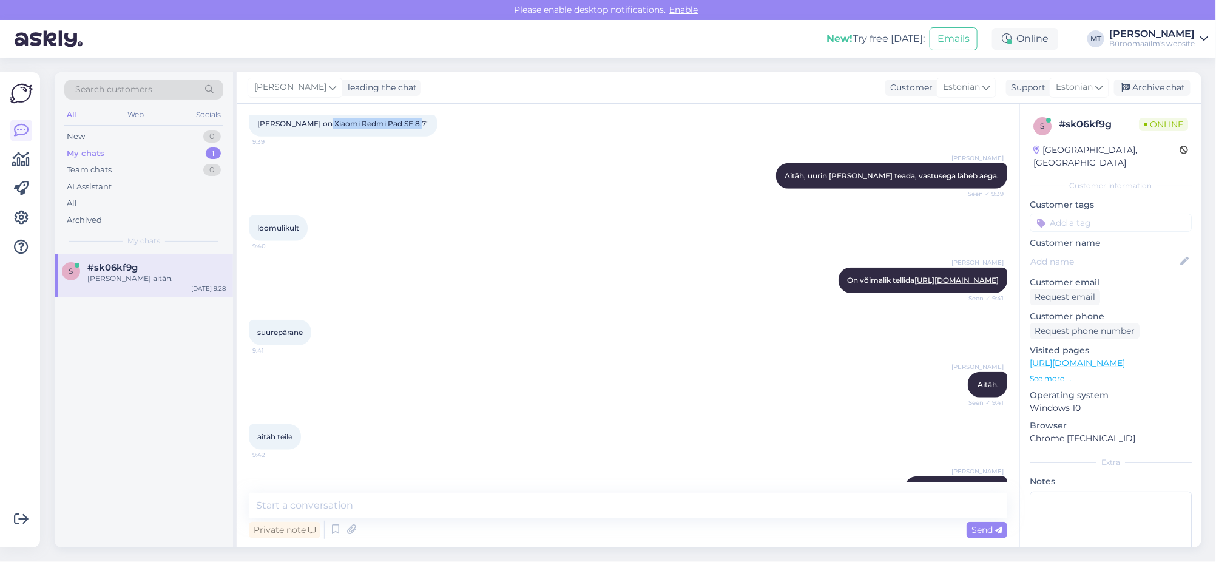
scroll to position [562, 0]
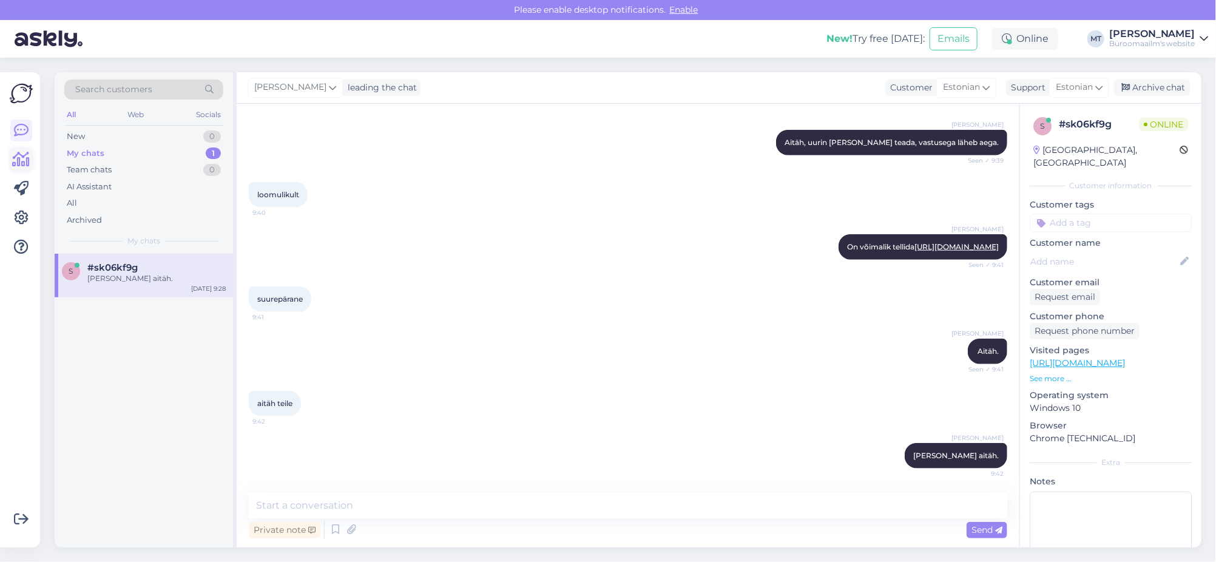
click at [22, 155] on icon at bounding box center [22, 159] width 18 height 15
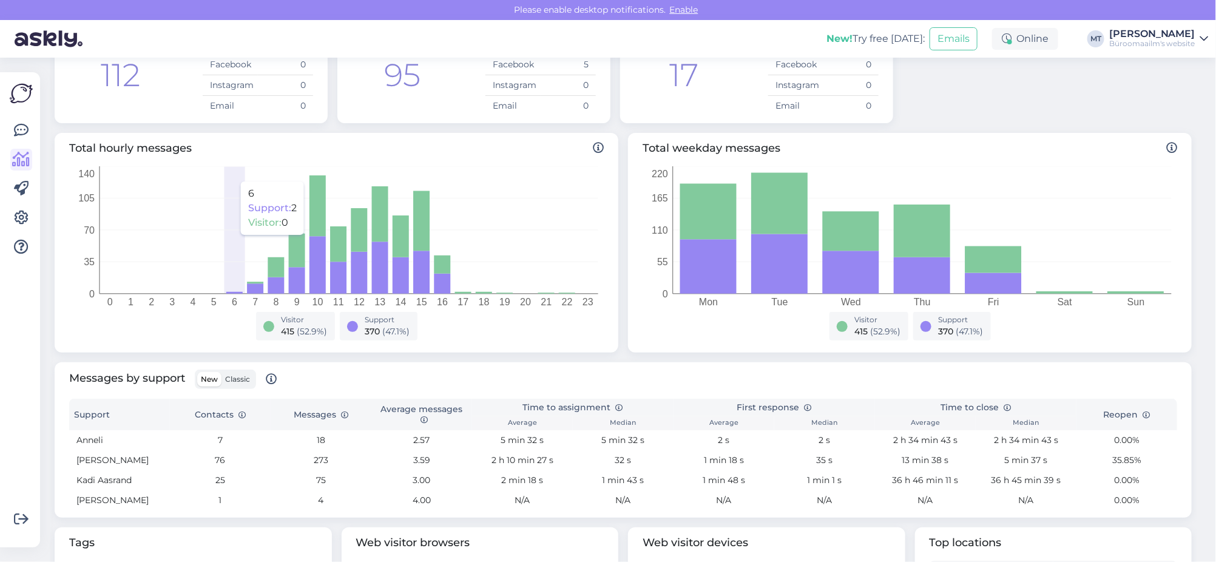
scroll to position [303, 0]
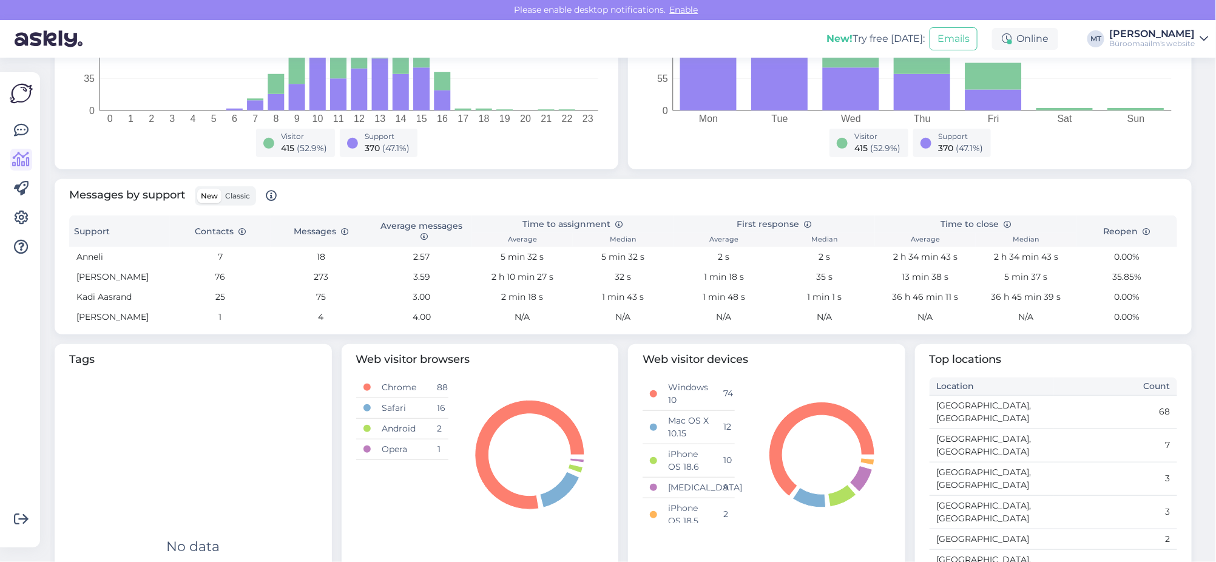
click at [248, 195] on span "Classic" at bounding box center [237, 195] width 25 height 9
click at [221, 189] on input "Classic" at bounding box center [221, 189] width 0 height 0
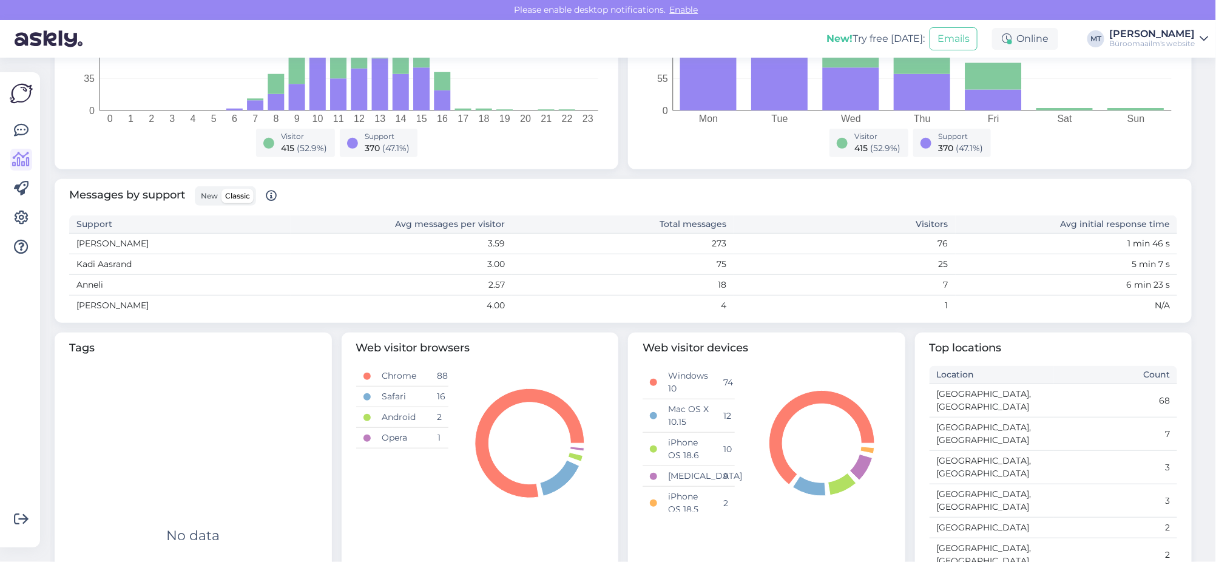
click at [208, 195] on span "New" at bounding box center [209, 195] width 17 height 9
click at [197, 189] on input "New" at bounding box center [197, 189] width 0 height 0
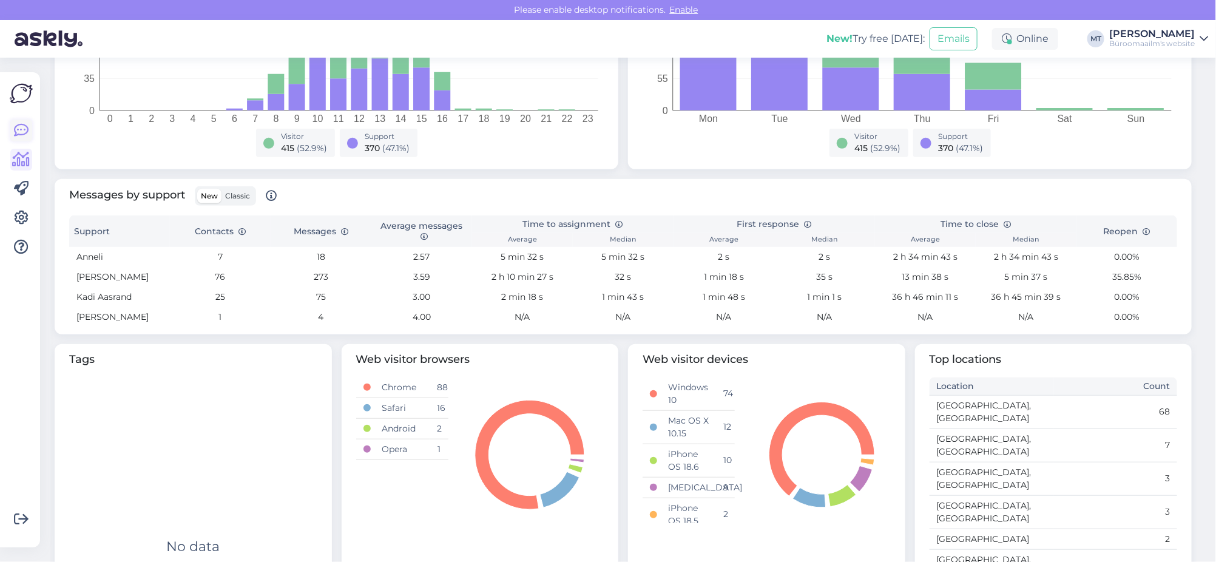
click at [18, 133] on icon at bounding box center [21, 130] width 15 height 15
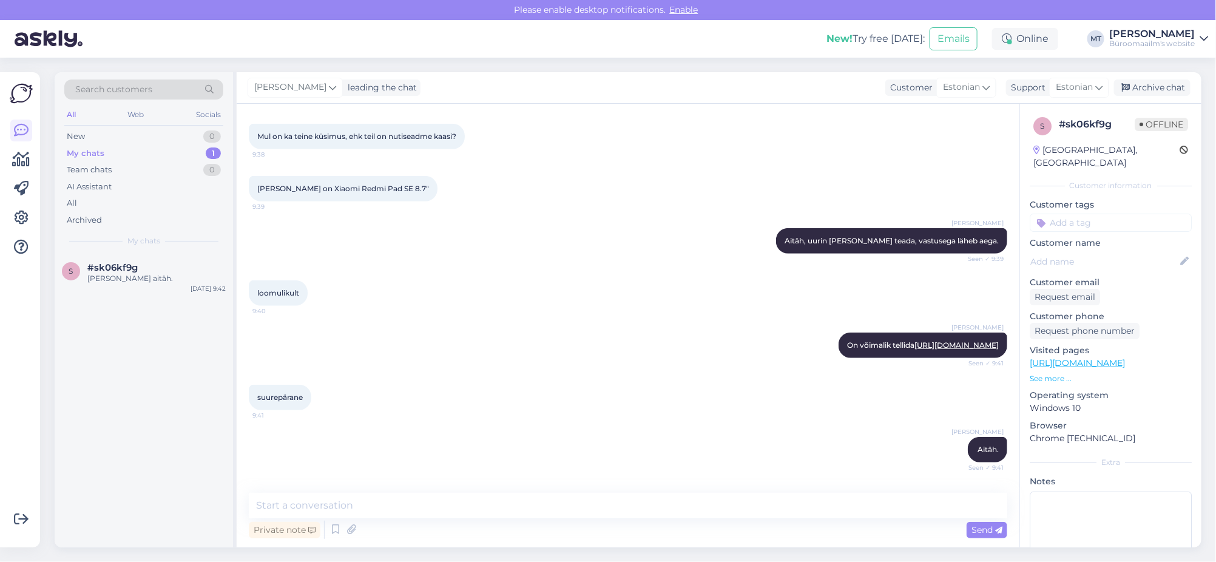
scroll to position [562, 0]
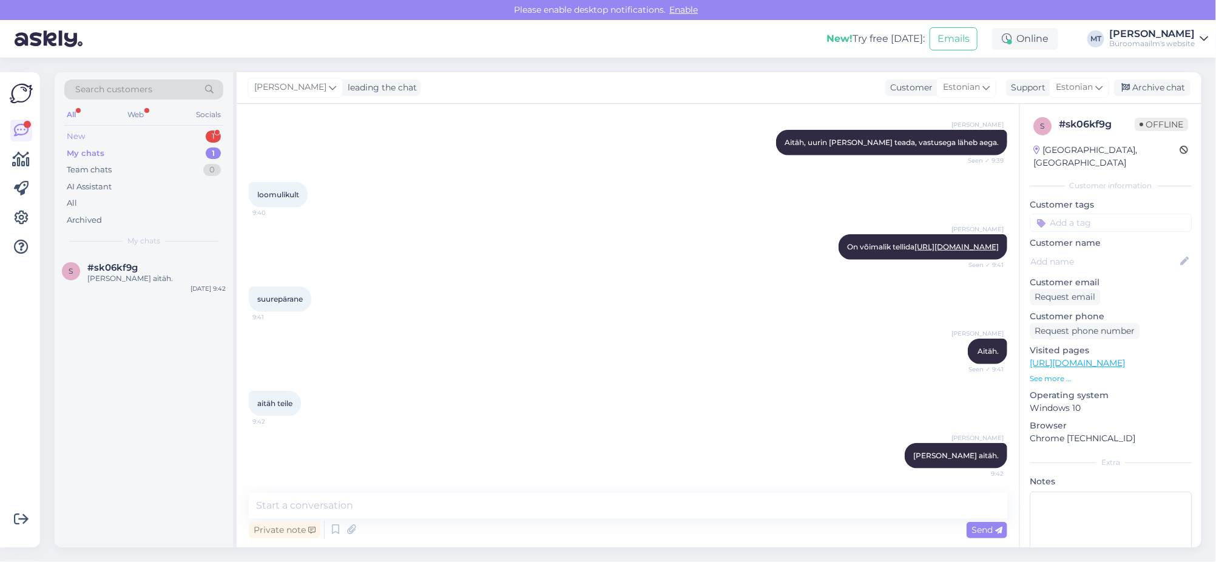
click at [74, 135] on div "New" at bounding box center [76, 136] width 18 height 12
click at [112, 279] on div "Tere, kas teil on selliseid kiletaskuid suuruses a4, millel neli väiksemat task…" at bounding box center [156, 284] width 138 height 22
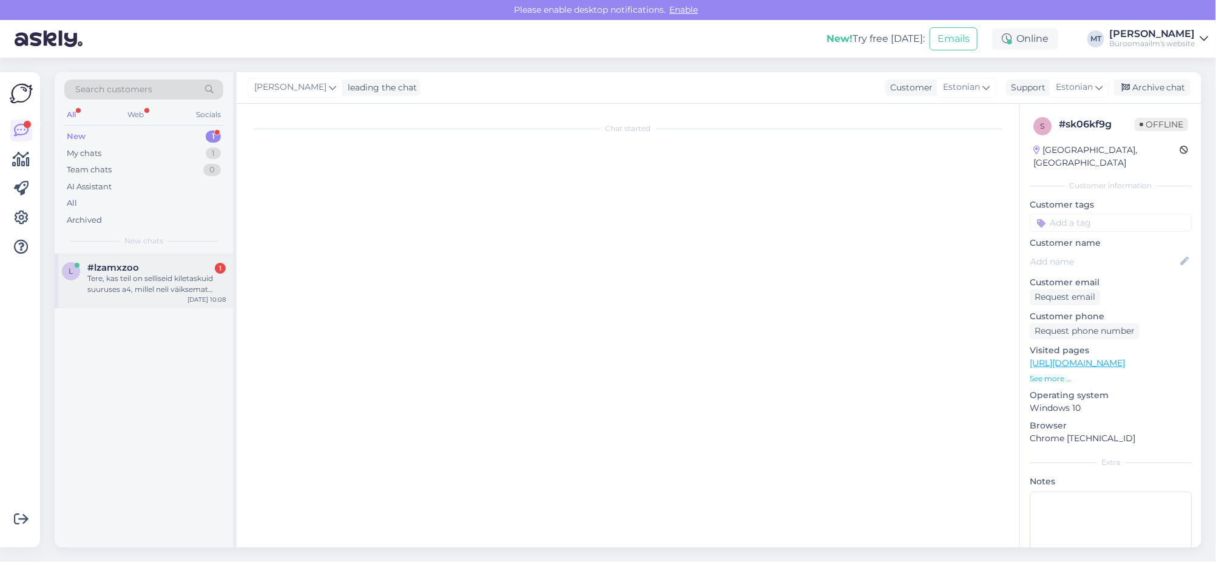
scroll to position [0, 0]
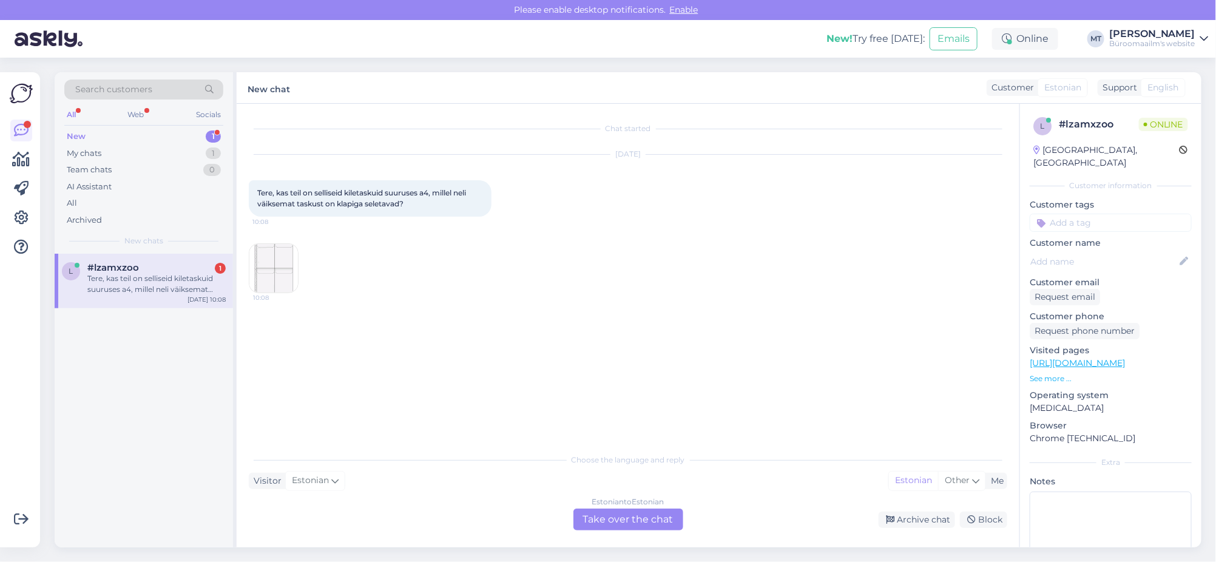
click at [645, 518] on div "Estonian to Estonian Take over the chat" at bounding box center [628, 519] width 110 height 22
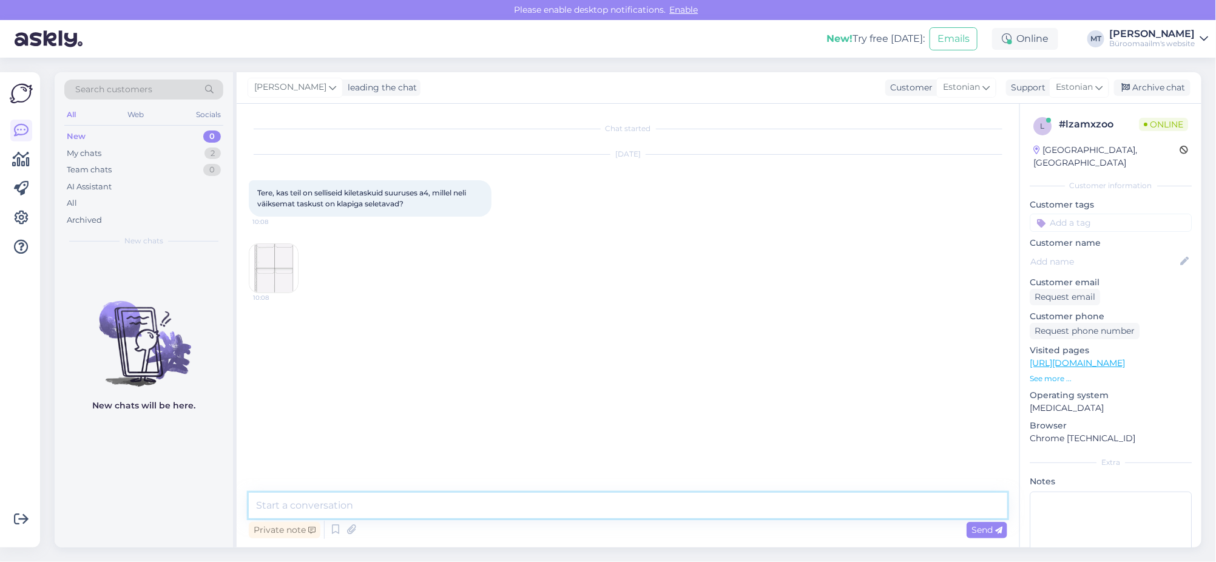
click at [345, 514] on textarea at bounding box center [628, 505] width 758 height 25
click at [263, 283] on img at bounding box center [273, 268] width 49 height 49
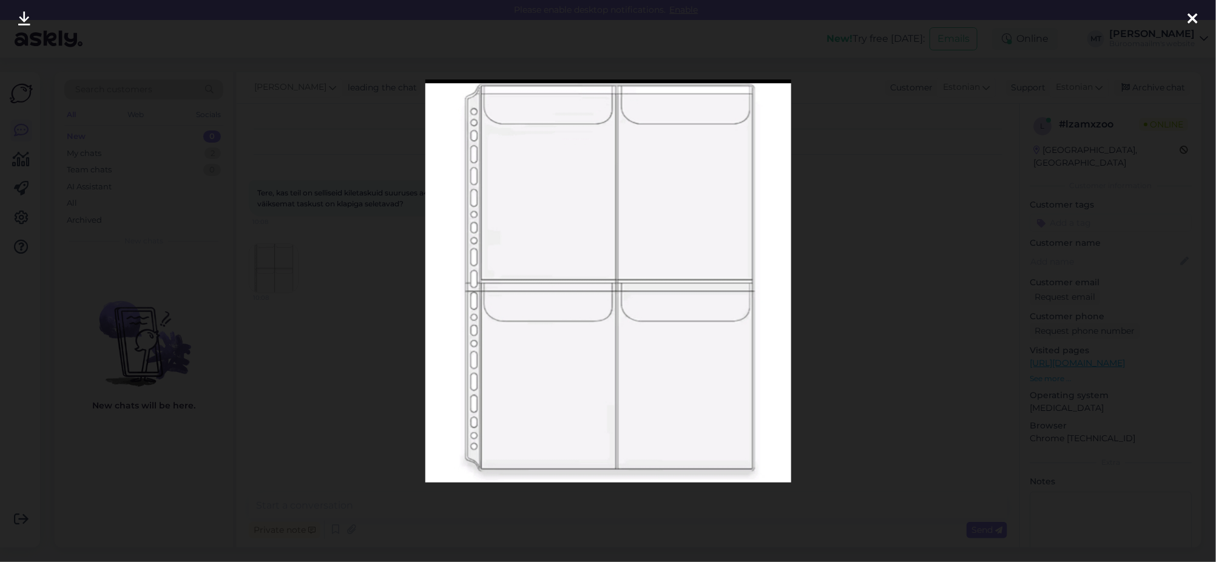
click at [1191, 18] on icon at bounding box center [1193, 20] width 10 height 16
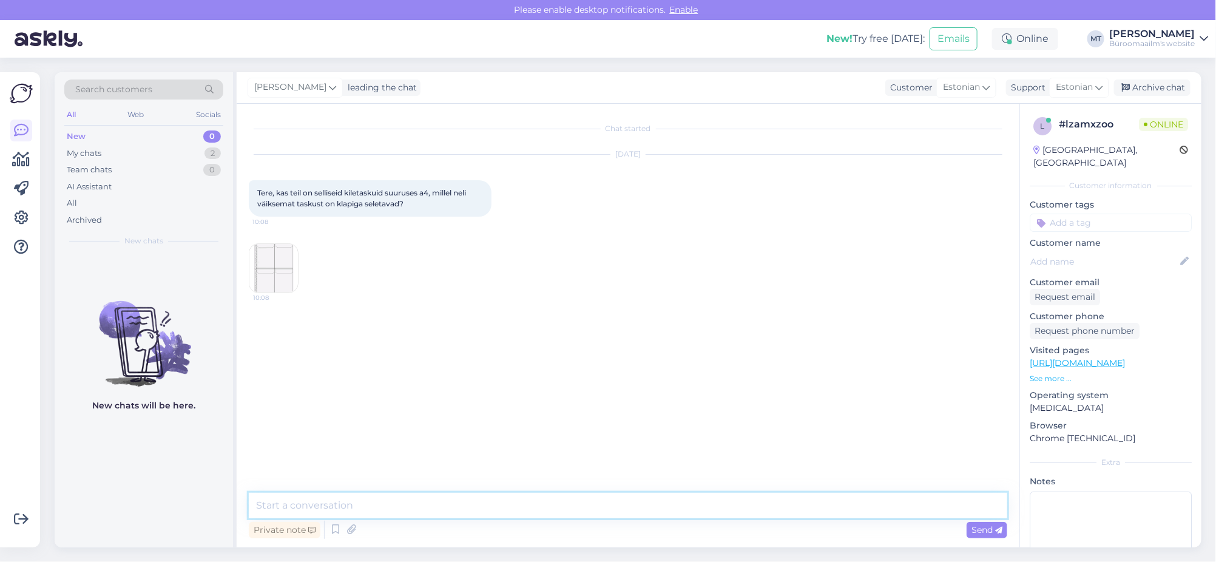
click at [340, 505] on textarea at bounding box center [628, 505] width 758 height 25
type textarea "t"
click at [497, 505] on textarea "Tere. Täpselt sellist taskut klapiga pakkuda ei ole. saame pakkuda" at bounding box center [628, 505] width 758 height 25
click at [588, 502] on textarea "Tere. Täpselt sellist taskut klapiga pakkuda ei ole. Saame pakkuda" at bounding box center [628, 505] width 758 height 25
paste textarea "[URL][DOMAIN_NAME]"
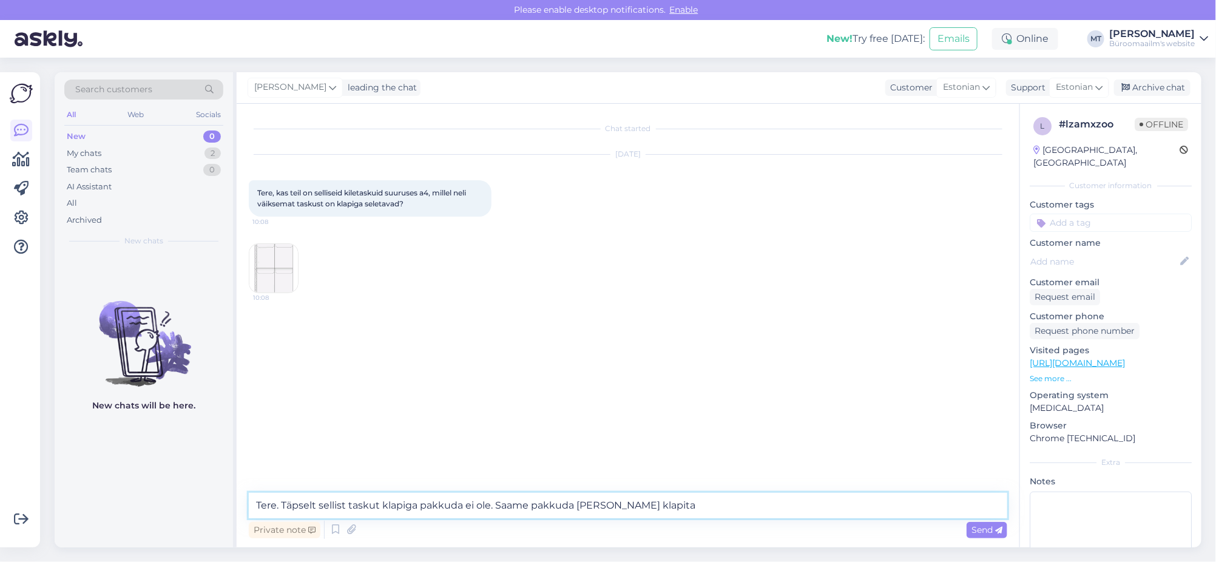
type textarea "Tere. Täpselt sellist taskut klapiga pakkuda ei ole. Saame pakkuda [PERSON_NAME…"
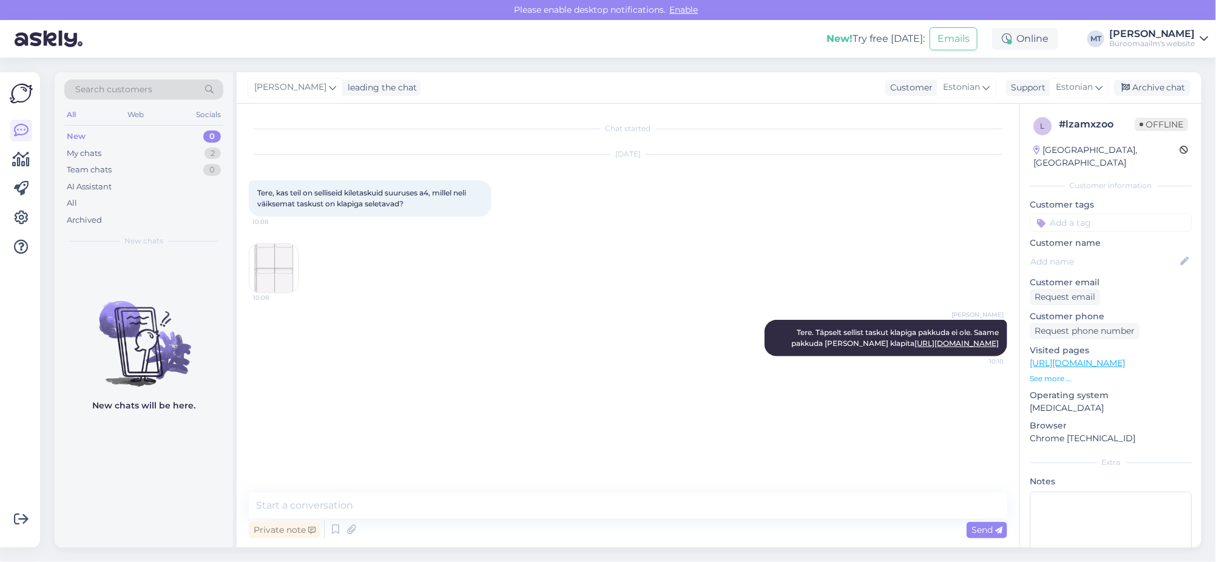
click at [286, 263] on img at bounding box center [273, 268] width 49 height 49
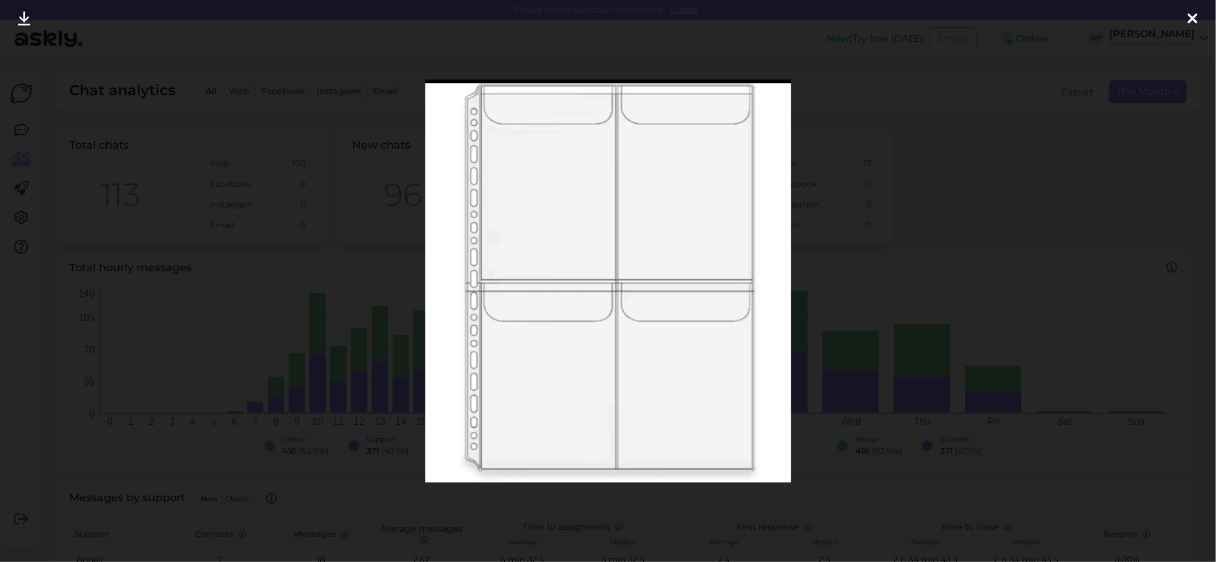
click at [1188, 14] on icon at bounding box center [1193, 20] width 10 height 16
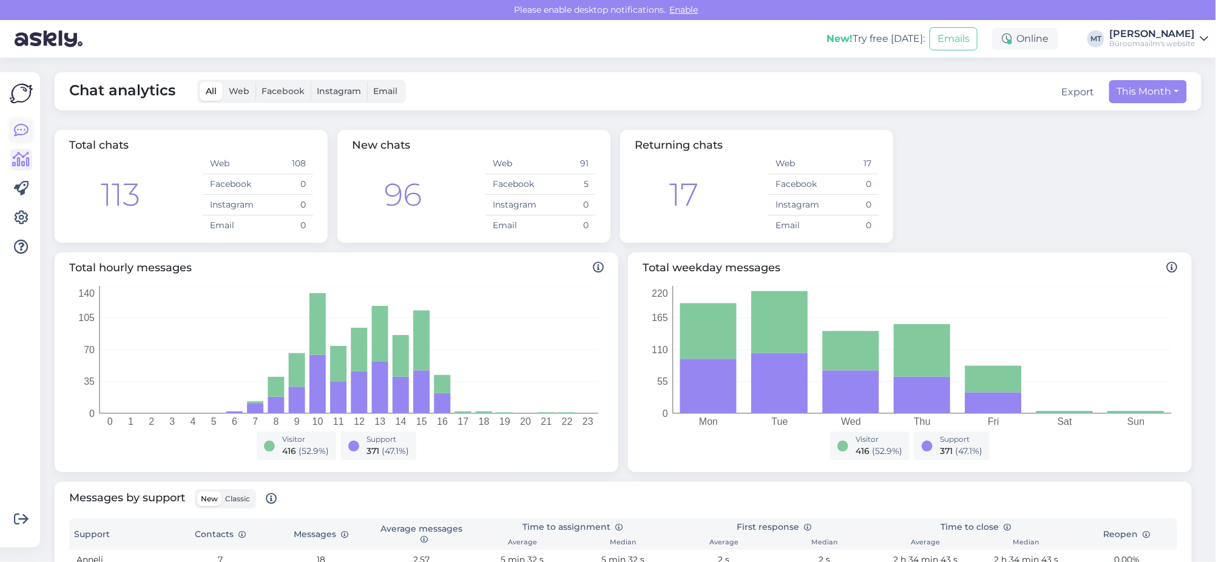
click at [18, 132] on icon at bounding box center [21, 130] width 15 height 15
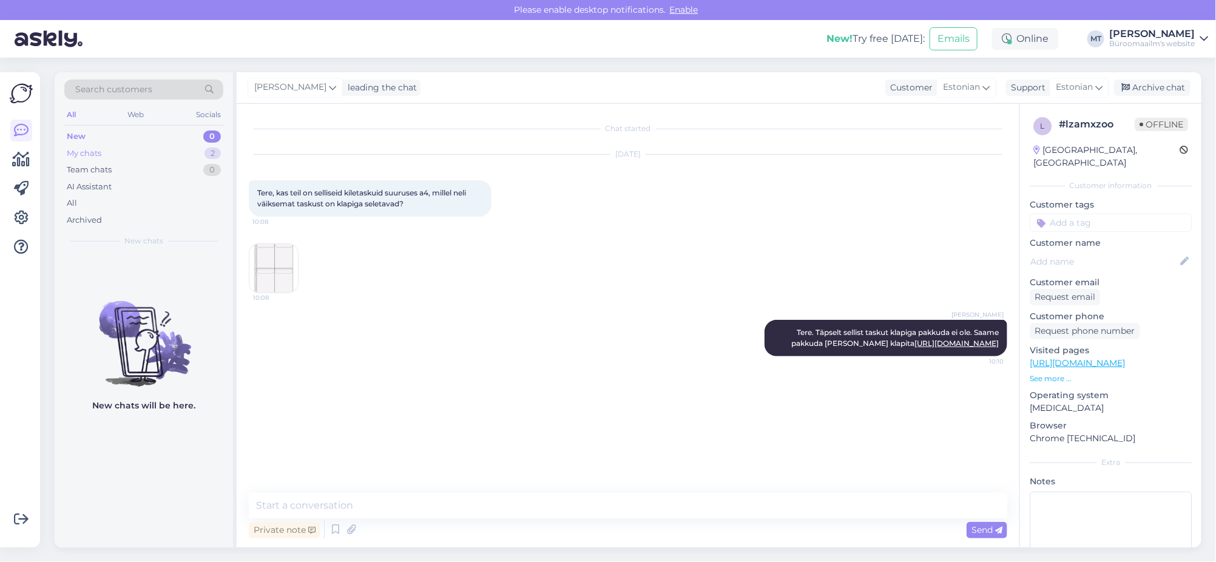
click at [80, 155] on div "My chats" at bounding box center [84, 153] width 35 height 12
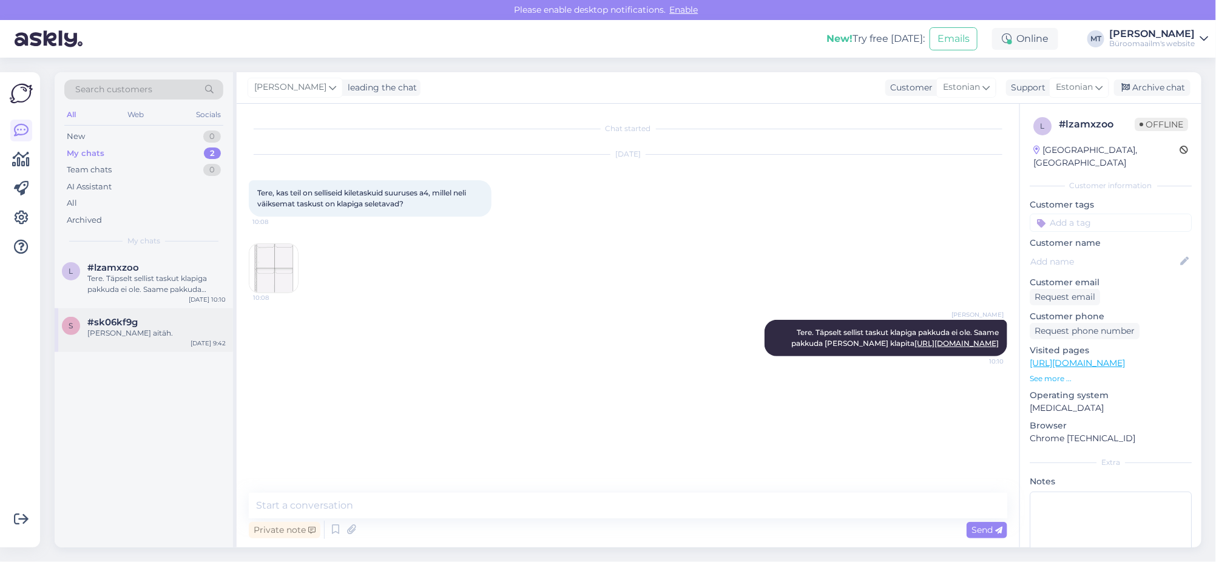
click at [117, 323] on span "#sk06kf9g" at bounding box center [112, 322] width 50 height 11
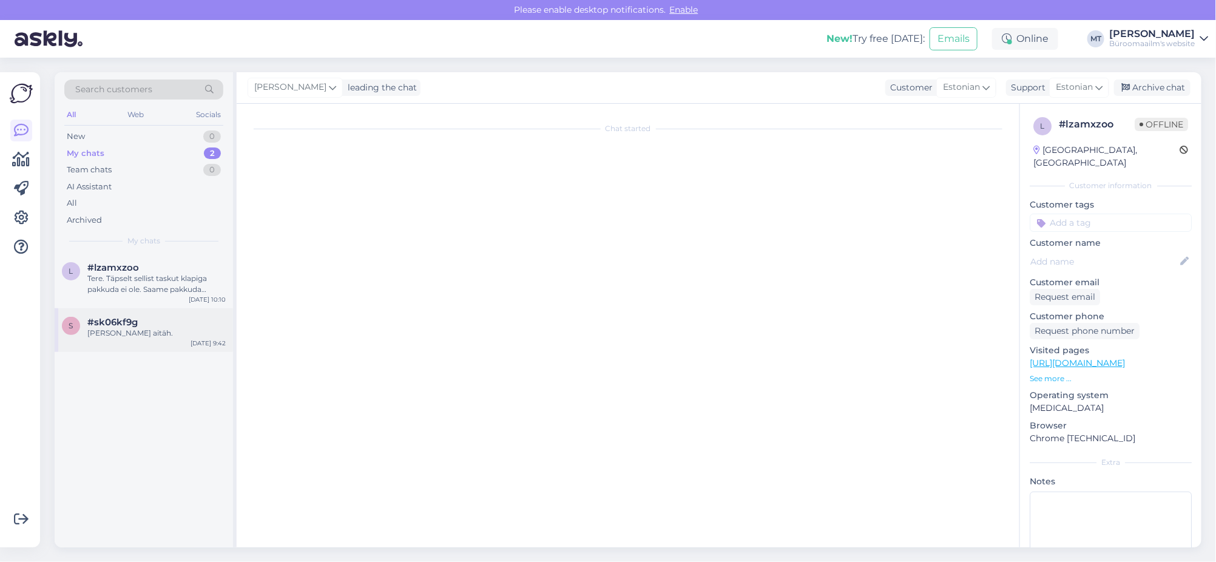
scroll to position [562, 0]
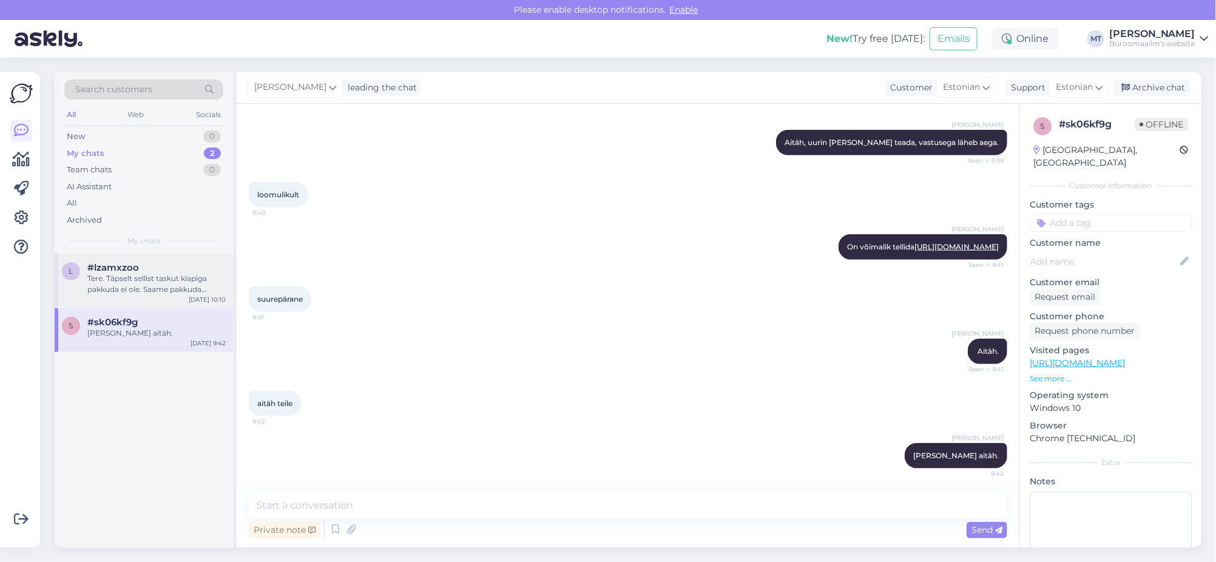
click at [122, 289] on div "Tere. Täpselt sellist taskut klapiga pakkuda ei ole. Saame pakkuda [PERSON_NAME…" at bounding box center [156, 284] width 138 height 22
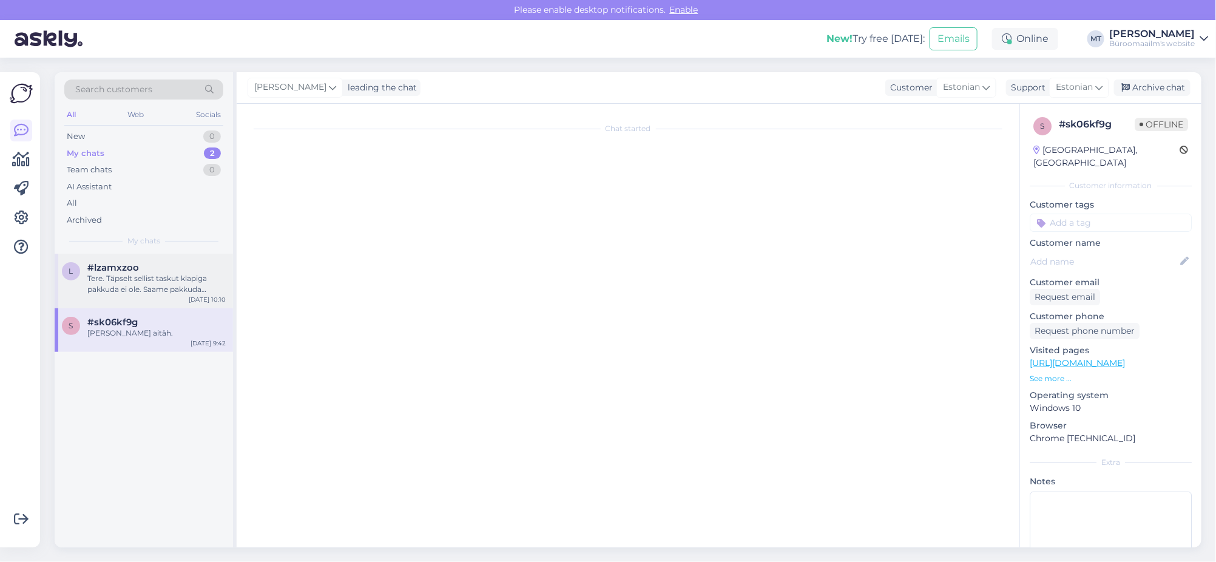
scroll to position [0, 0]
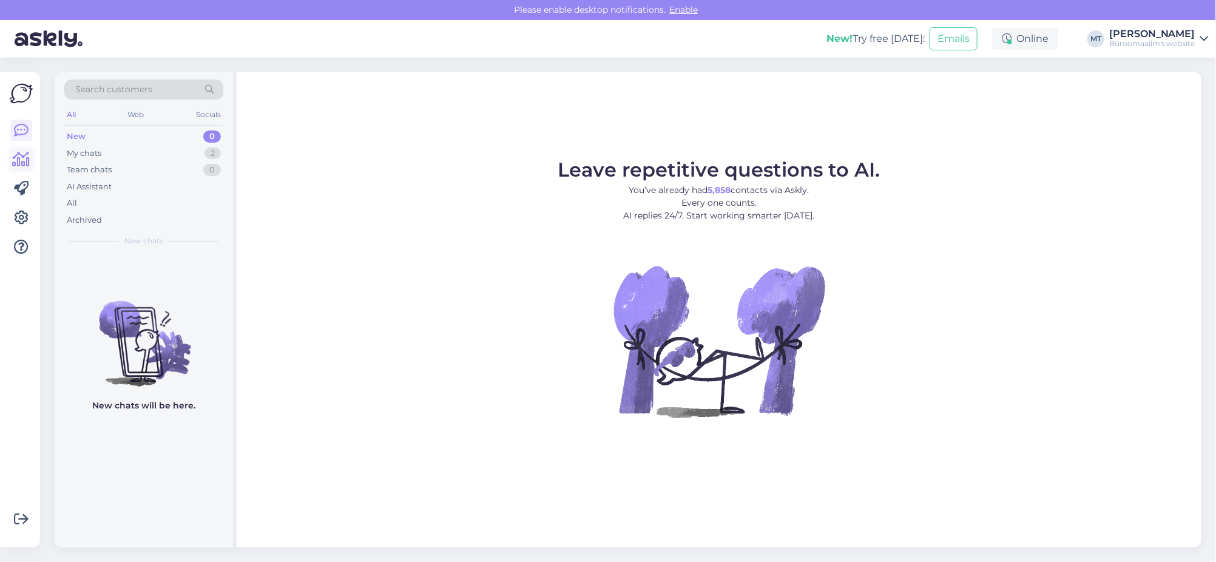
click at [21, 157] on icon at bounding box center [22, 159] width 18 height 15
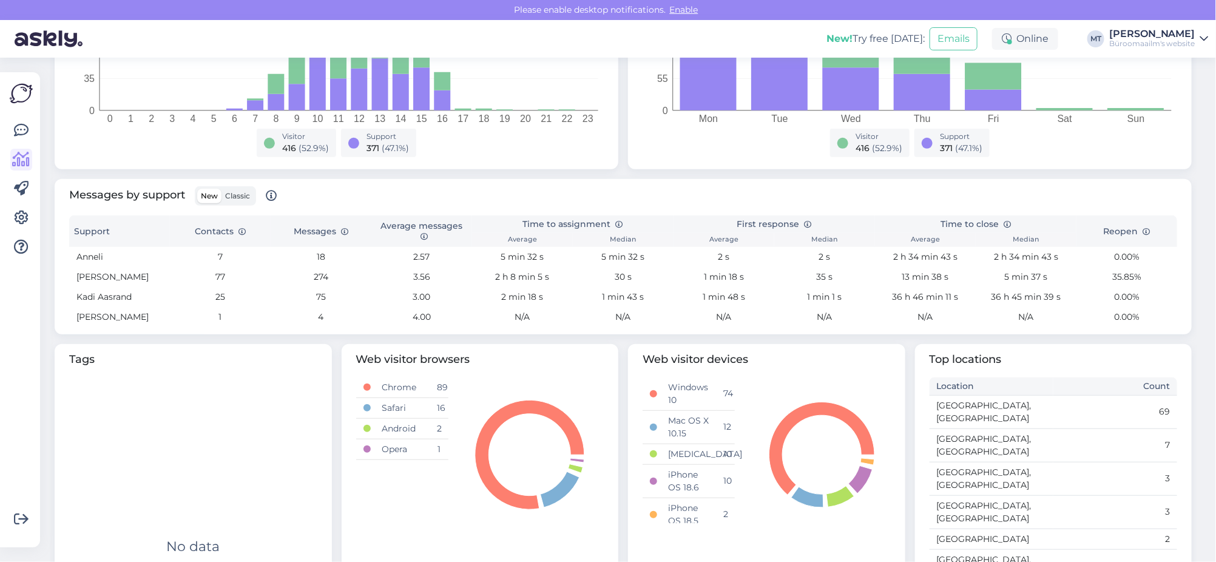
scroll to position [227, 0]
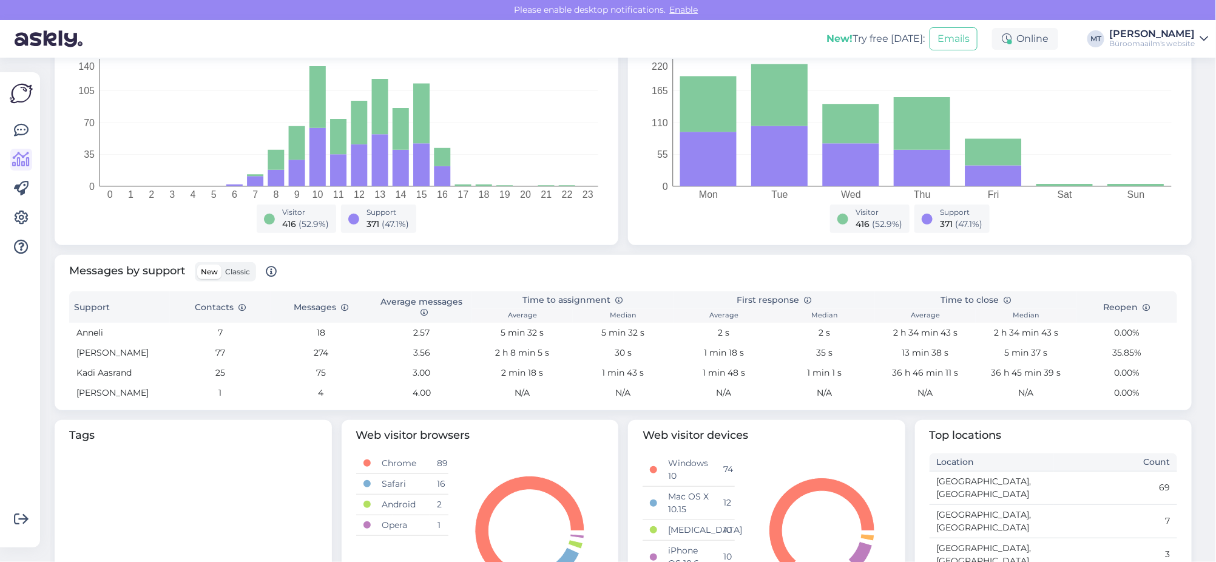
click at [214, 272] on span "New" at bounding box center [209, 271] width 17 height 9
click at [197, 265] on input "New" at bounding box center [197, 265] width 0 height 0
click at [244, 272] on span "Classic" at bounding box center [237, 271] width 25 height 9
click at [221, 265] on input "Classic" at bounding box center [221, 265] width 0 height 0
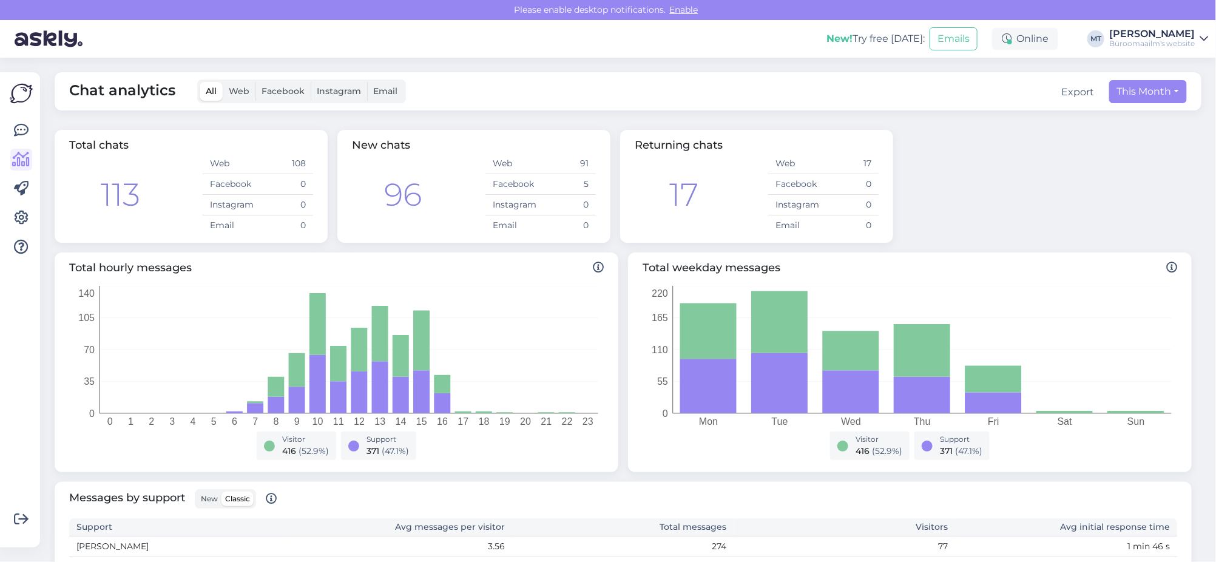
scroll to position [303, 0]
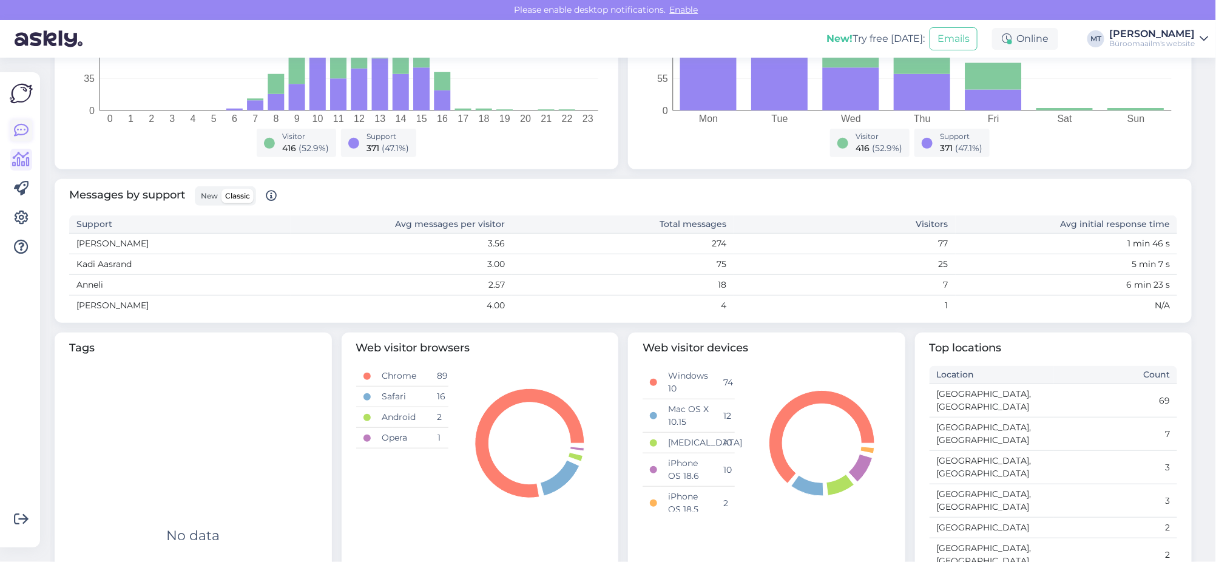
click at [30, 129] on link at bounding box center [21, 131] width 22 height 22
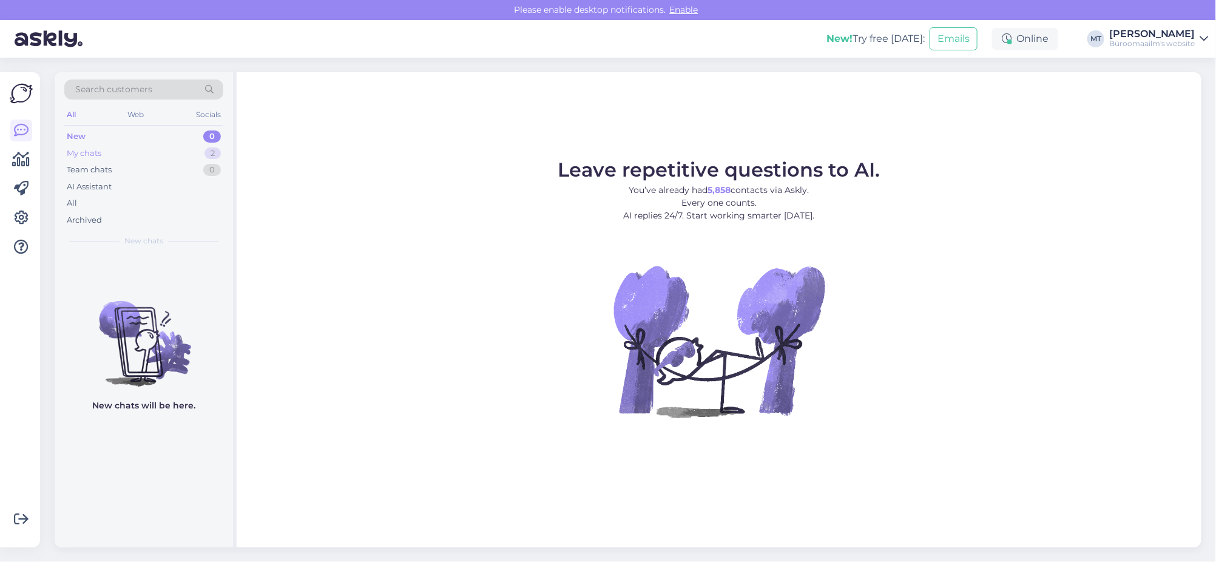
click at [78, 157] on div "My chats" at bounding box center [84, 153] width 35 height 12
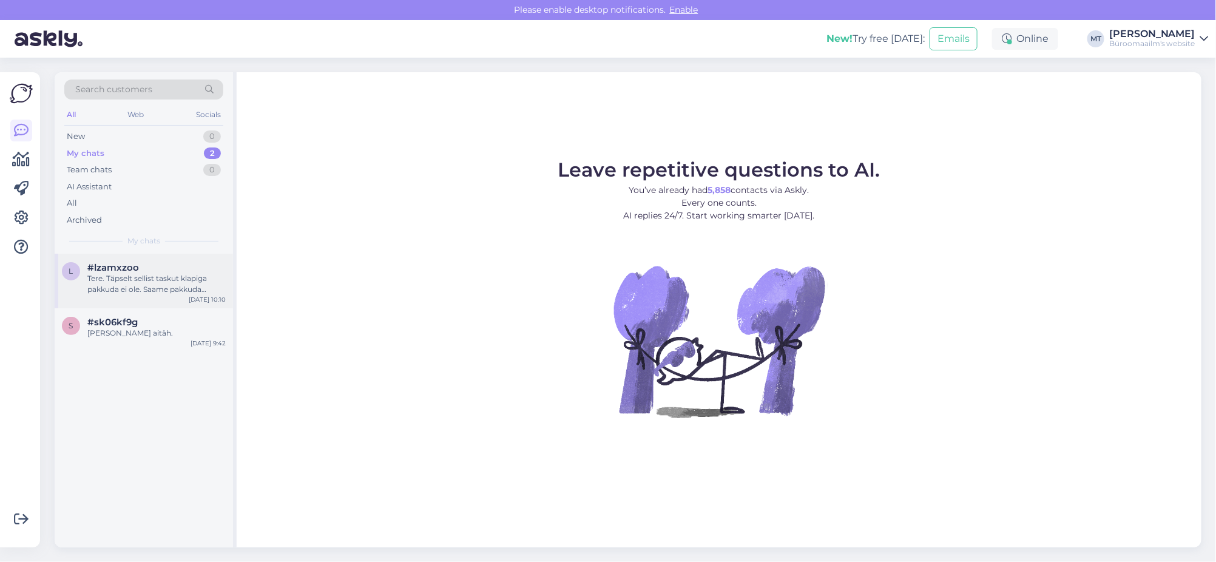
click at [111, 278] on div "Tere. Täpselt sellist taskut klapiga pakkuda ei ole. Saame pakkuda [PERSON_NAME…" at bounding box center [156, 284] width 138 height 22
